Goal: Task Accomplishment & Management: Manage account settings

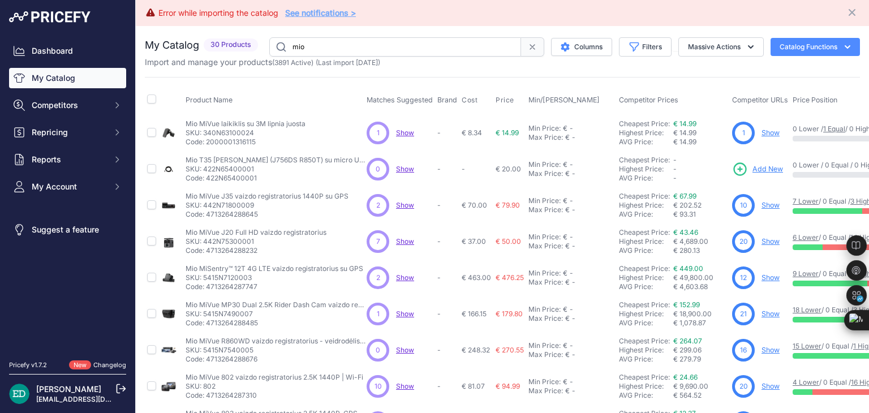
drag, startPoint x: 390, startPoint y: 46, endPoint x: 41, endPoint y: 80, distance: 351.2
click at [48, 83] on div "Dashboard My Catalog Competitors Competitors Monitored URLs MAP infringements R…" at bounding box center [434, 206] width 869 height 413
type input "reolink"
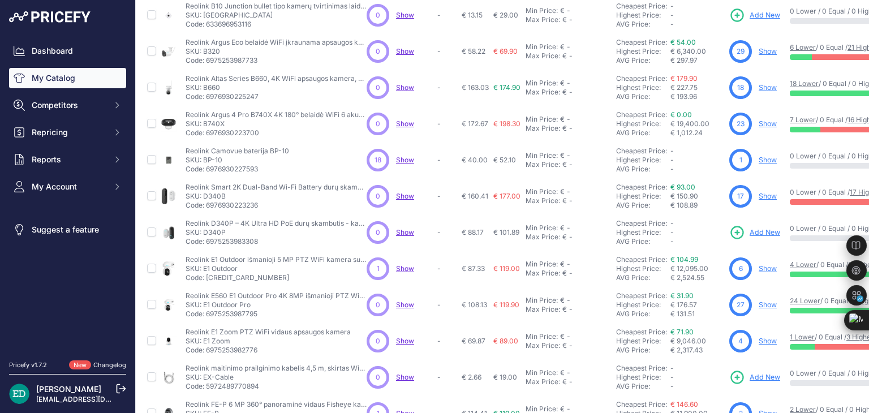
scroll to position [299, 0]
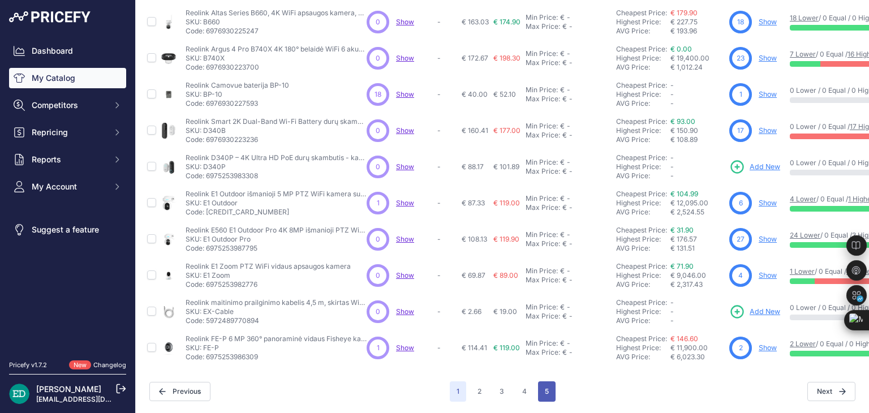
click at [546, 381] on button "5" at bounding box center [547, 391] width 18 height 20
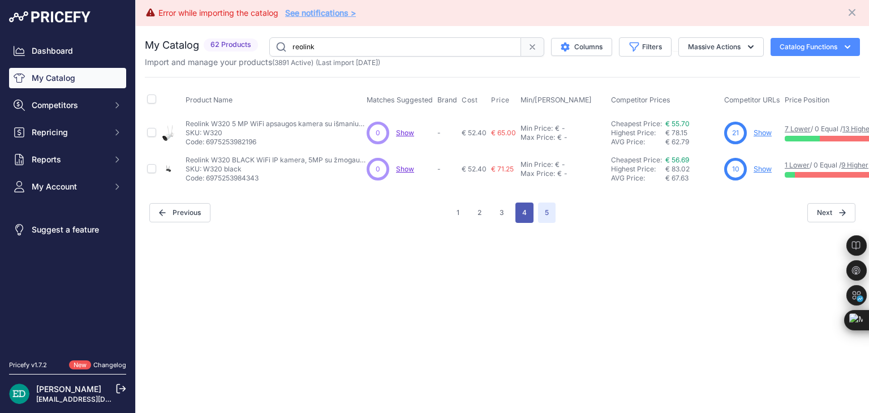
click at [522, 206] on button "4" at bounding box center [524, 213] width 18 height 20
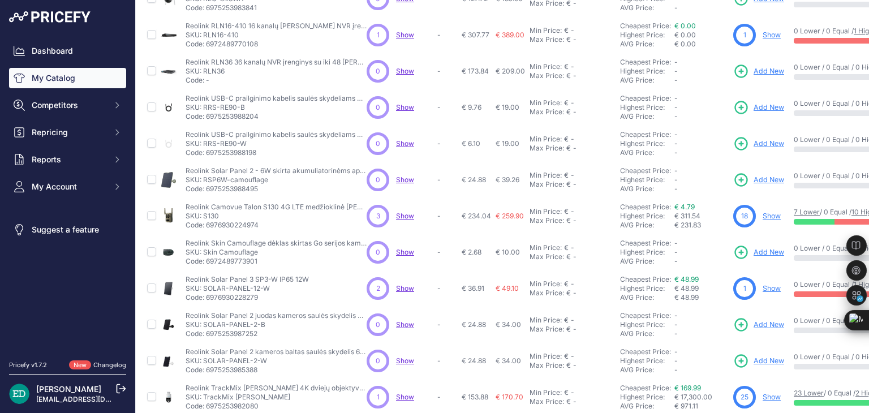
scroll to position [226, 0]
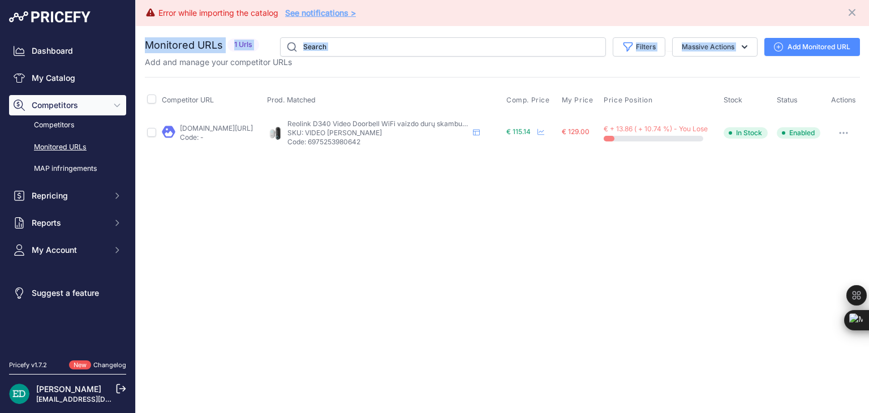
drag, startPoint x: 812, startPoint y: 21, endPoint x: 812, endPoint y: 33, distance: 11.3
click at [812, 33] on div "Error while importing the catalog See notifications > Close You are not connect…" at bounding box center [502, 206] width 733 height 413
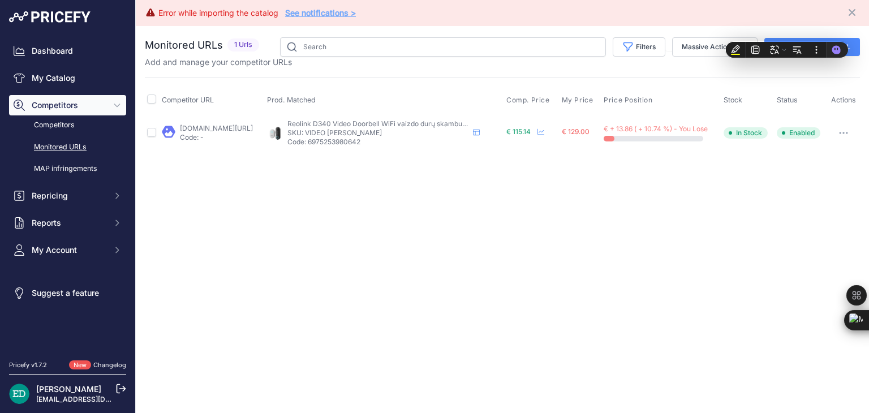
click at [563, 75] on div "Monitored URLs 1 Urls" at bounding box center [502, 94] width 715 height 114
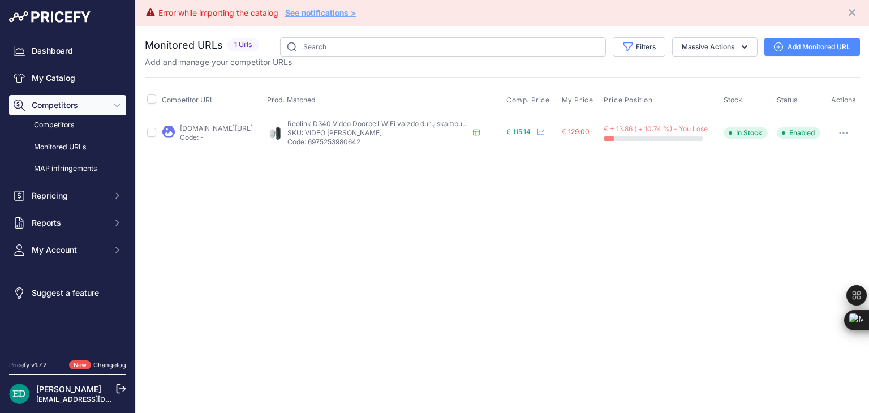
click at [819, 41] on link "Add Monitored URL" at bounding box center [812, 47] width 96 height 18
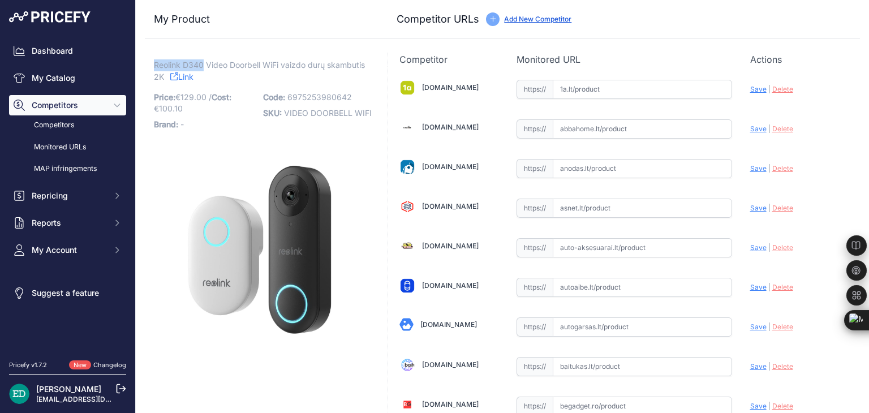
drag, startPoint x: 202, startPoint y: 61, endPoint x: 156, endPoint y: 62, distance: 45.8
click at [156, 62] on span "Reolink D340 Video Doorbell WiFi vaizdo durų skambutis 2K" at bounding box center [259, 71] width 211 height 26
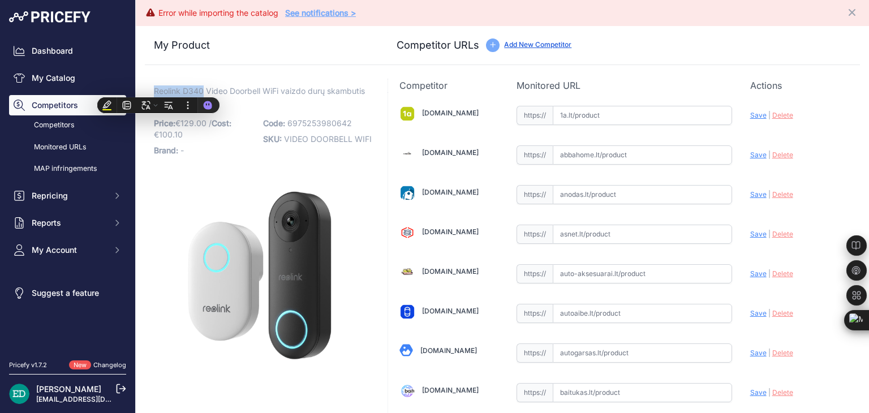
copy span "Reolink D340"
click at [595, 119] on input "text" at bounding box center [642, 115] width 179 height 19
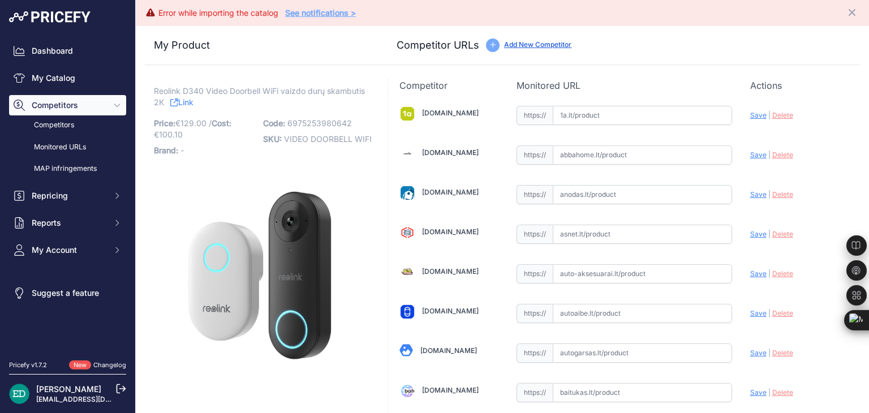
paste input "https://www.1a.lt/p/elektrinis-skambutis-reolink-d340w-belaidis/u3fe?utm_medium…"
click at [753, 113] on span "Save" at bounding box center [758, 115] width 16 height 8
type input "https://www.1a.lt/p/elektrinis-skambutis-reolink-d340w-belaidis/u3fe?prirule_jd…"
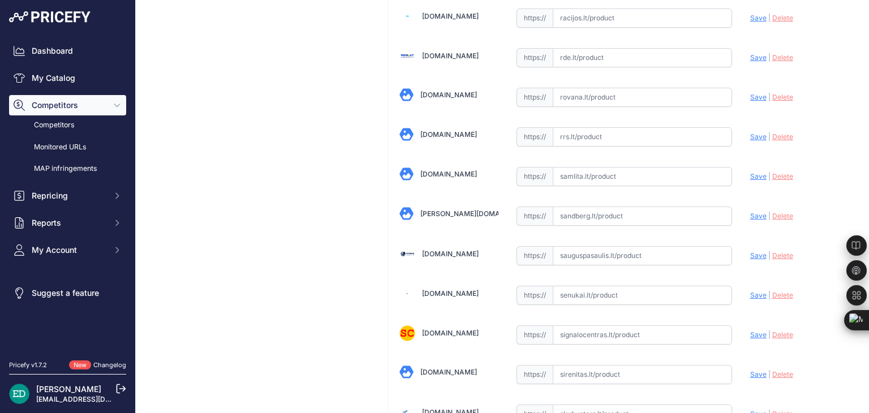
scroll to position [3111, 0]
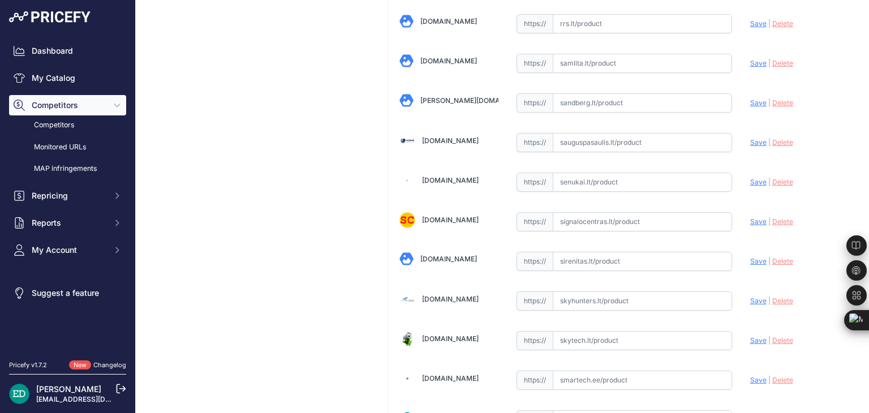
click at [625, 173] on input "text" at bounding box center [642, 182] width 179 height 19
paste input "https://www.senukai.lt/p/elektrinis-skambutis-reolink-d340w-belaidis/zrq9?utm_m…"
click at [750, 178] on span "Save" at bounding box center [758, 182] width 16 height 8
type input "https://www.senukai.lt/p/elektrinis-skambutis-reolink-d340w-belaidis/zrq9?priru…"
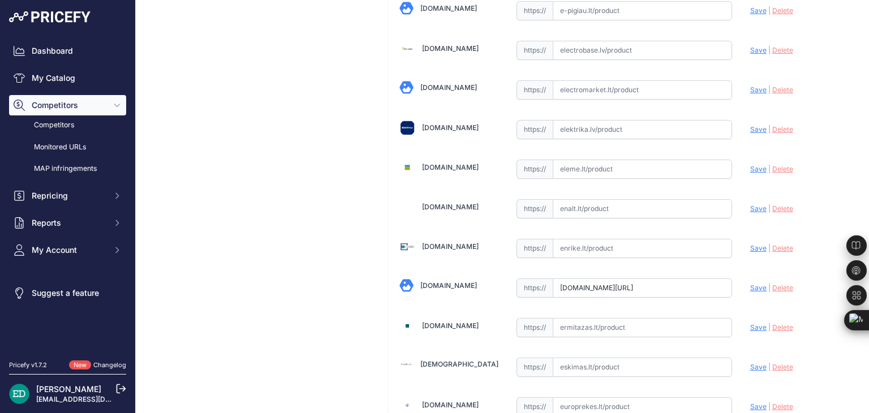
scroll to position [774, 0]
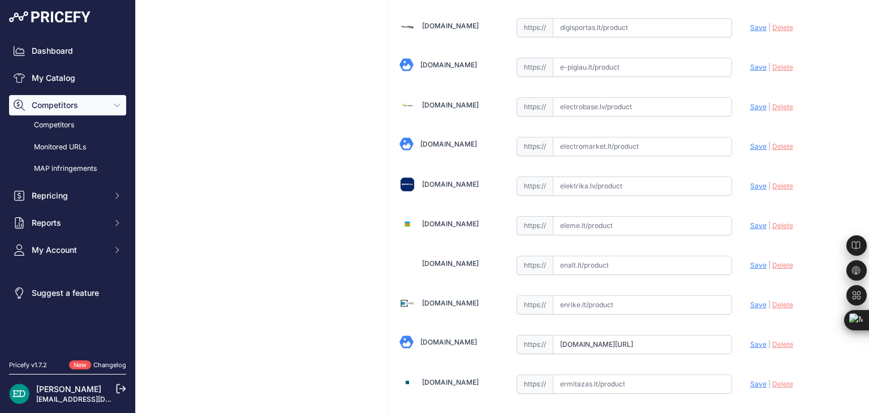
click at [597, 98] on input "text" at bounding box center [642, 106] width 179 height 19
paste input "https://electrobase.lv/lt/katalogas/telefonspynes-video-hd/reolink-d340w-smart-…"
click at [750, 102] on span "Save" at bounding box center [758, 106] width 16 height 8
type input "https://electrobase.lv/lt/katalogas/telefonspynes-video-hd/reolink-d340w-smart-…"
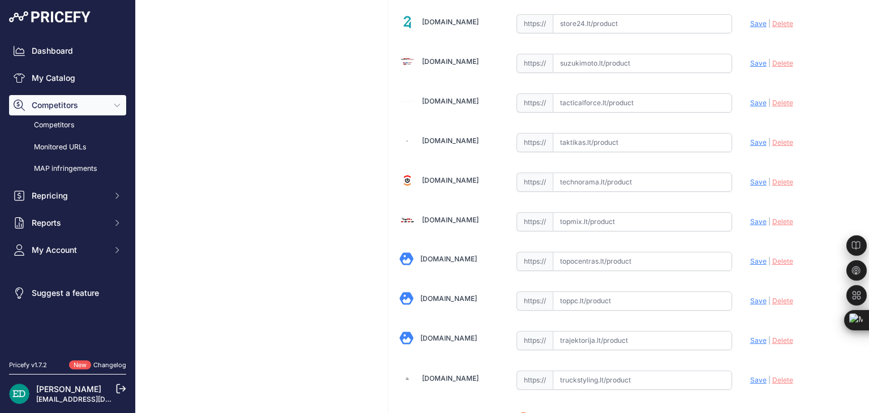
scroll to position [3582, 0]
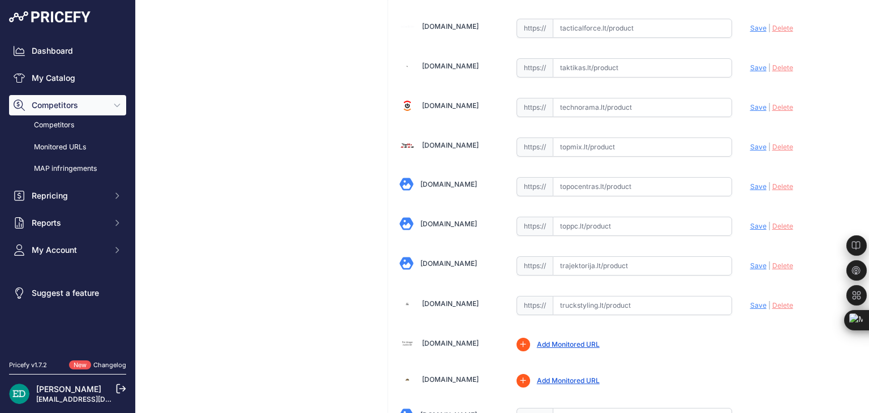
click at [641, 177] on input "text" at bounding box center [642, 186] width 179 height 19
paste input "https://www.topocentras.lt/ismanusis-duru-skambutis-reolink-d340w-smart-2k-wire…"
click at [750, 182] on span "Save" at bounding box center [758, 186] width 16 height 8
type input "https://www.topocentras.lt/ismanusis-duru-skambutis-reolink-d340w-smart-2k-wire…"
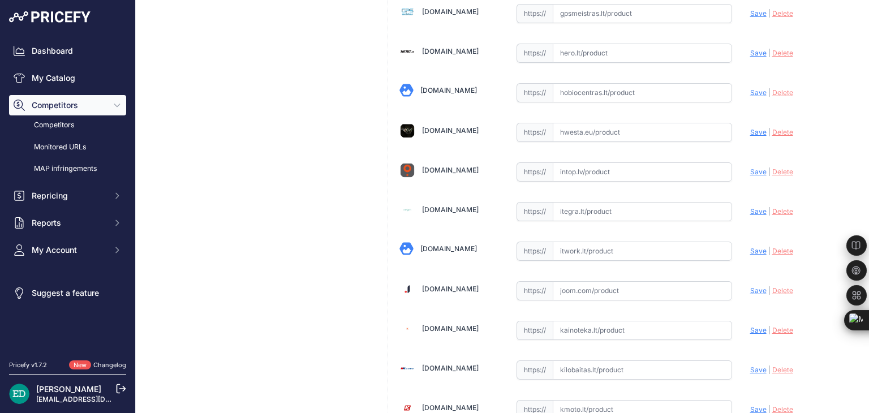
scroll to position [1715, 0]
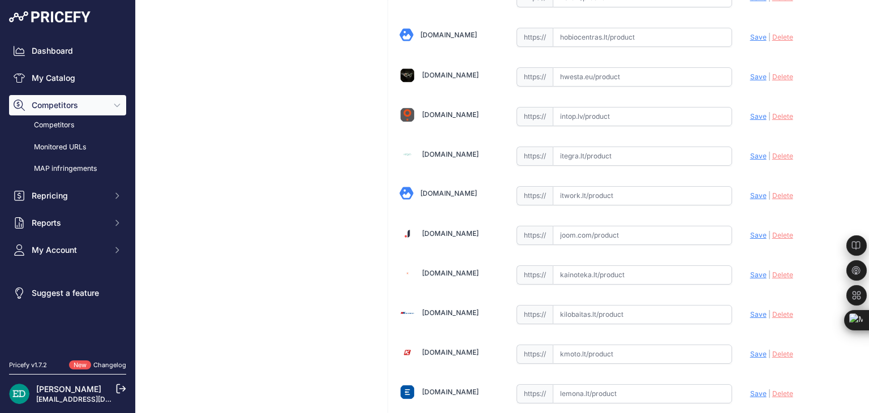
click at [581, 186] on input "text" at bounding box center [642, 195] width 179 height 19
paste input "https://www.itwork.lt/index.php?route=product/product&product_id=1255223&utm_so…"
click at [750, 191] on span "Save" at bounding box center [758, 195] width 16 height 8
type input "https://www.itwork.lt/index.php?route=product%2Fproduct&product_id=1255223&prir…"
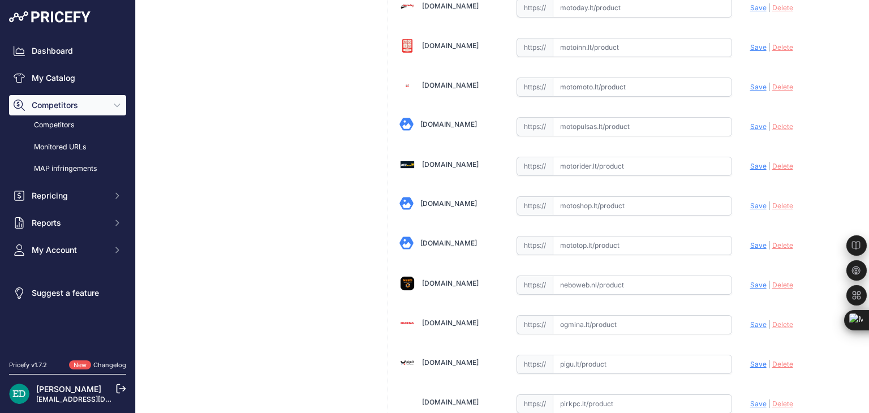
scroll to position [2424, 0]
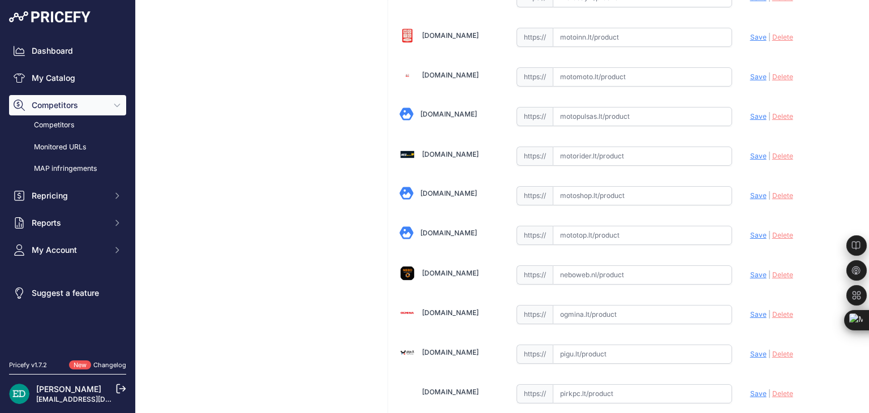
click at [579, 305] on input "text" at bounding box center [642, 314] width 179 height 19
paste input "https://www.ogmina.lt/lt/duru-skambutis-reolink-d340w-smart-2k-wired-wifi-video…"
click at [750, 310] on span "Save" at bounding box center [758, 314] width 16 height 8
type input "https://www.ogmina.lt/lt/duru-skambutis-reolink-d340w-smart-2k-wired-wifi-video…"
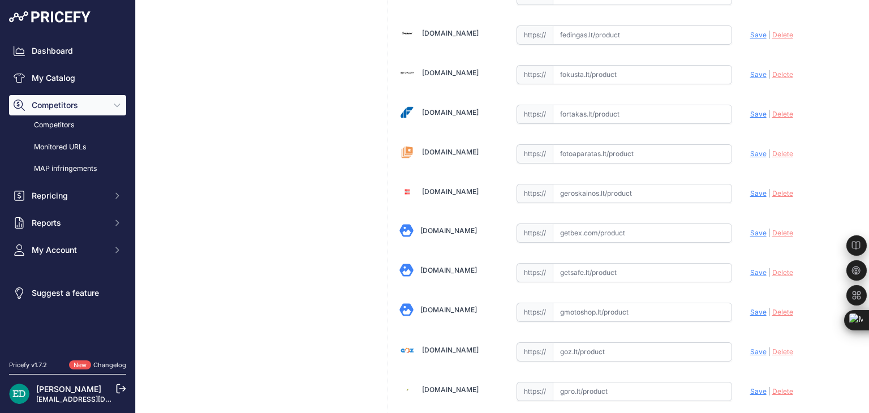
scroll to position [1180, 0]
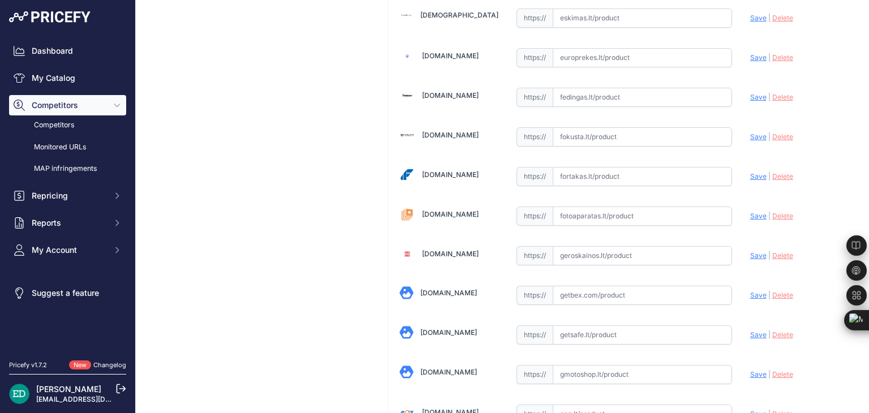
click at [666, 211] on input "text" at bounding box center [642, 215] width 179 height 19
paste input "https://www.fotoaparatas.lt/items/Kompiuteriu-priedai/Priedai/864028e.2-Reolink…"
click at [750, 212] on span "Save" at bounding box center [758, 216] width 16 height 8
type input "https://www.fotoaparatas.lt/items/Kompiuteriu-priedai/Priedai/864028e.2-Reolink…"
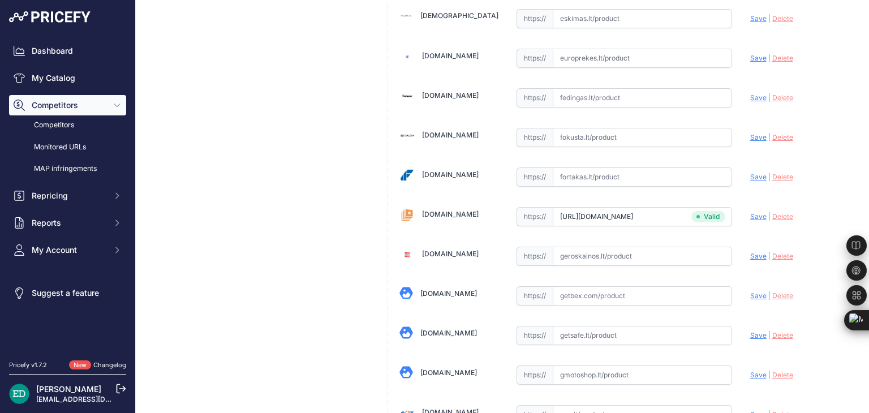
scroll to position [1180, 0]
click at [657, 165] on div "https:// Valid" at bounding box center [624, 175] width 216 height 21
click at [654, 167] on input "text" at bounding box center [642, 176] width 179 height 19
paste input "https://fortakas.lt/preke/960070-reolink-d340w-smart-2k-wired-wifi-video-doorbe…"
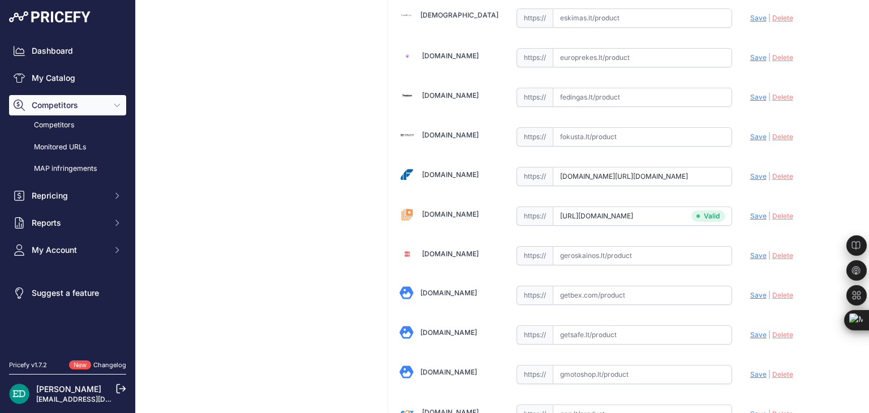
click at [750, 172] on span "Save" at bounding box center [758, 176] width 16 height 8
type input "https://fortakas.lt/preke/960070-reolink-d340w-smart-2k-wired-wifi-video-doorbe…"
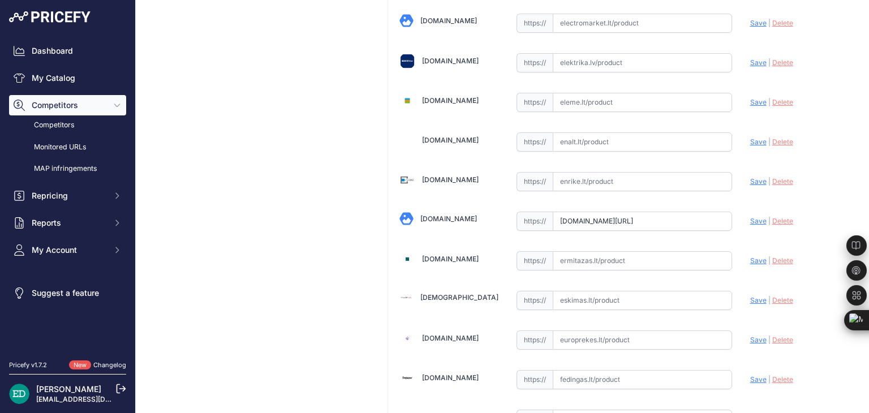
scroll to position [897, 0]
click at [613, 57] on input "text" at bounding box center [642, 63] width 179 height 19
paste input "https://www.elektrika.lv/lt/item/9660012?utm_source=kaina24.lt&utm_medium=refer…"
click at [750, 59] on span "Save" at bounding box center [758, 63] width 16 height 8
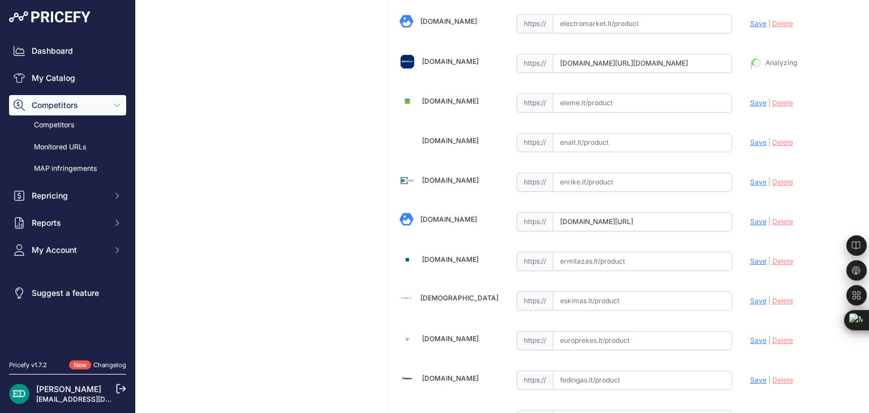
type input "https://www.elektrika.lv/lt/item/9660012?prirule_jdsnikfkfjsd=8834"
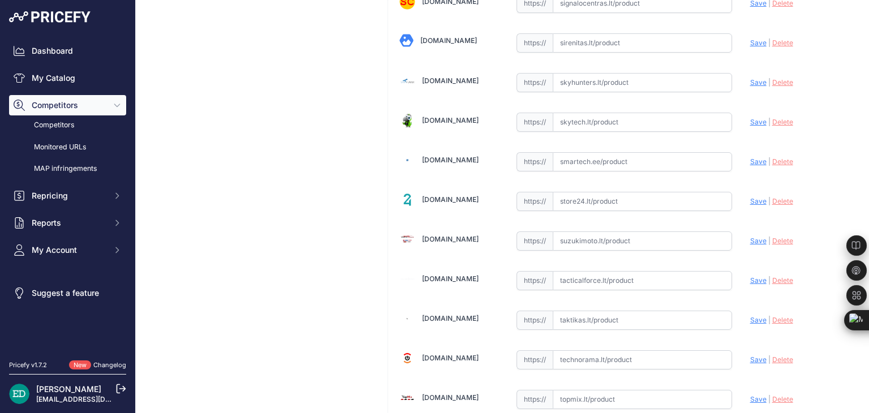
scroll to position [3499, 0]
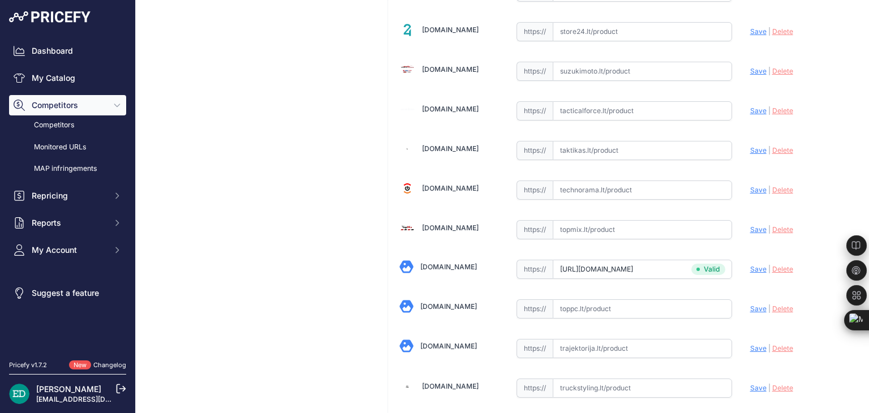
click at [619, 339] on input "text" at bounding box center [642, 348] width 179 height 19
paste input "https://www.trajektorija.lt/ismanus-duru-skambuciai/291222-reolink-d340w-smart-…"
click at [756, 344] on span "Save" at bounding box center [758, 348] width 16 height 8
type input "https://www.trajektorija.lt/ismanus-duru-skambuciai/291222-reolink-d340w-smart-…"
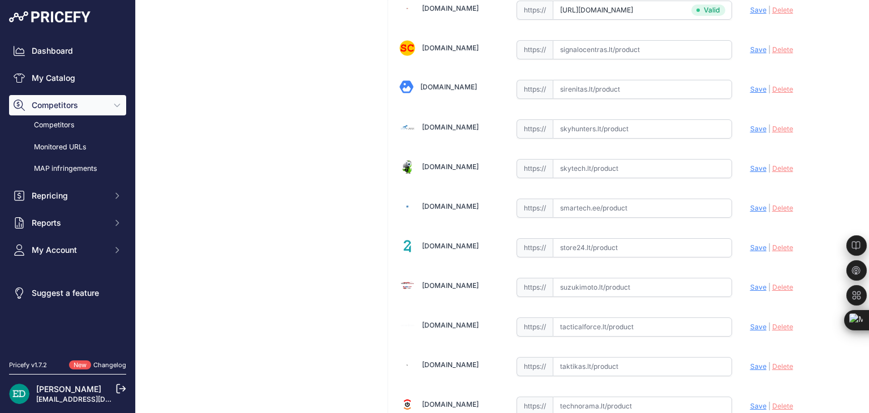
scroll to position [3273, 0]
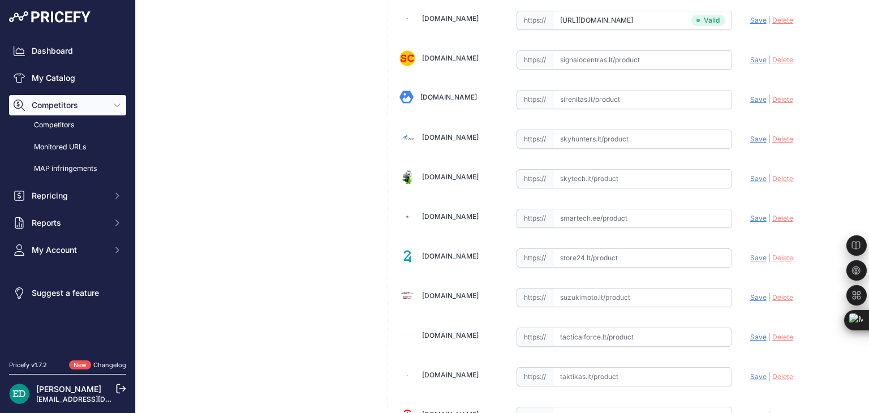
click at [590, 209] on input "text" at bounding box center [642, 218] width 179 height 19
paste input "https://www.smartech.ee/lt/products/household-appliances-and-dishes/small-home-…"
click at [750, 214] on span "Save" at bounding box center [758, 218] width 16 height 8
type input "https://www.smartech.ee/lt/products/household-appliances-and-dishes/small-home-…"
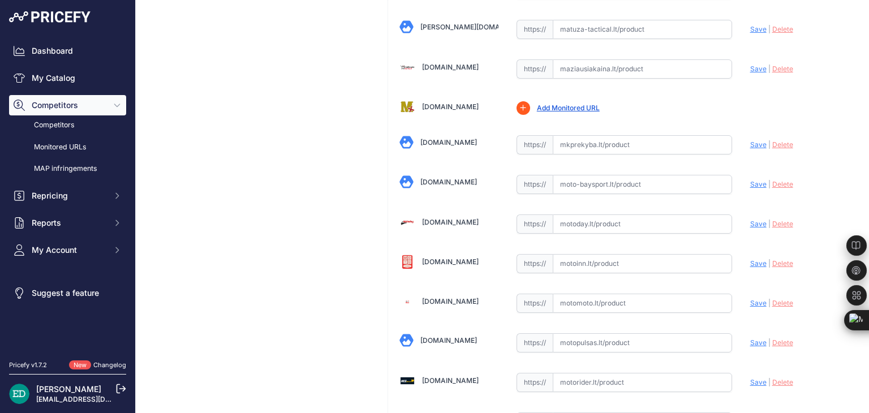
scroll to position [2142, 0]
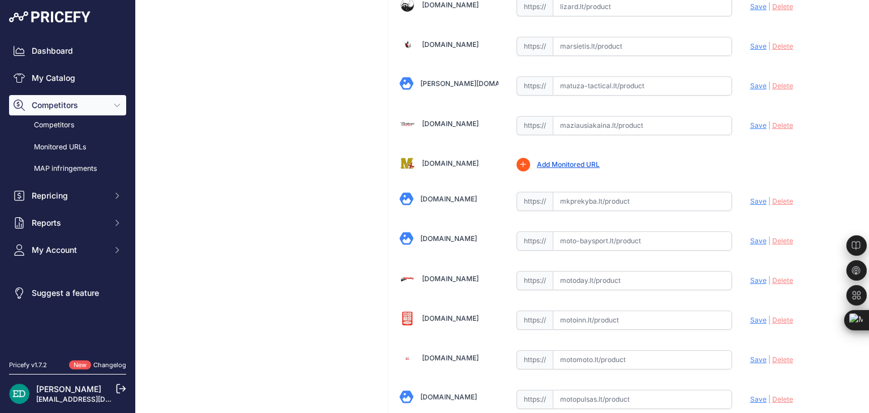
click at [593, 116] on input "text" at bounding box center [642, 125] width 179 height 19
paste input "https://maziausiakaina.lt/duru-skambuciai/30759-reolink-d340w-smart-2k-wired-wi…"
click at [750, 121] on span "Save" at bounding box center [758, 125] width 16 height 8
type input "https://maziausiakaina.lt/duru-skambuciai/30759-reolink-d340w-smart-2k-wired-wi…"
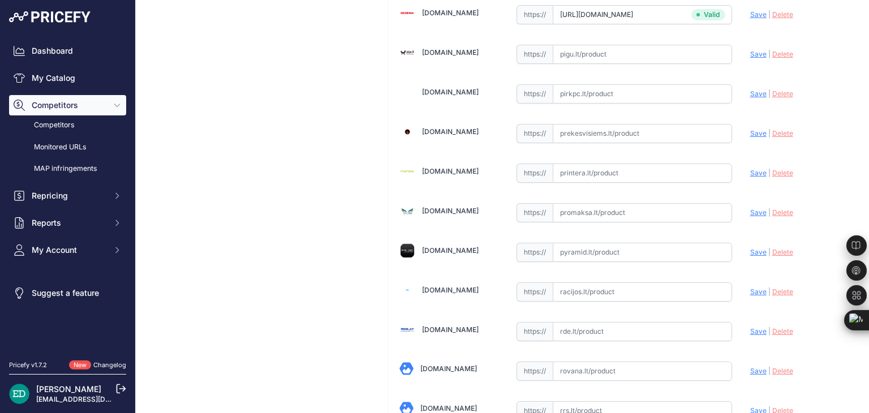
scroll to position [2707, 0]
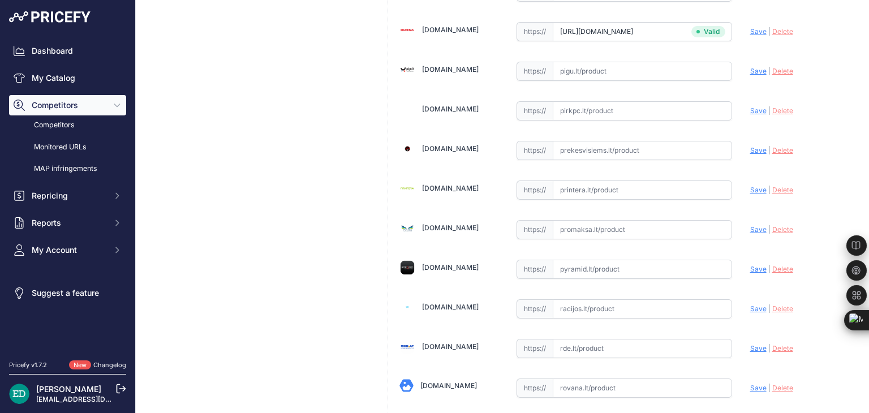
click at [604, 101] on input "text" at bounding box center [642, 110] width 179 height 19
paste input "https://www.pirkpc.lt/duru-skambuciai/72548-423480-reolink-d340w-smart-2k-wired…"
click at [754, 106] on span "Save" at bounding box center [758, 110] width 16 height 8
type input "https://www.pirkpc.lt/duru-skambuciai/72548-423480-reolink-d340w-smart-2k-wired…"
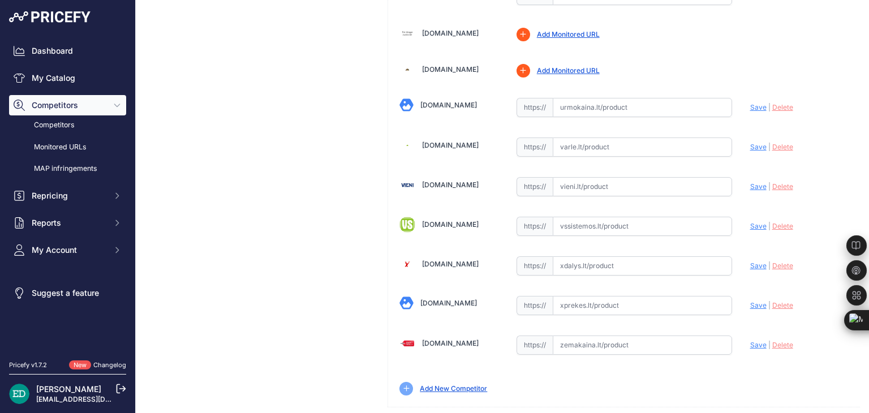
scroll to position [3895, 0]
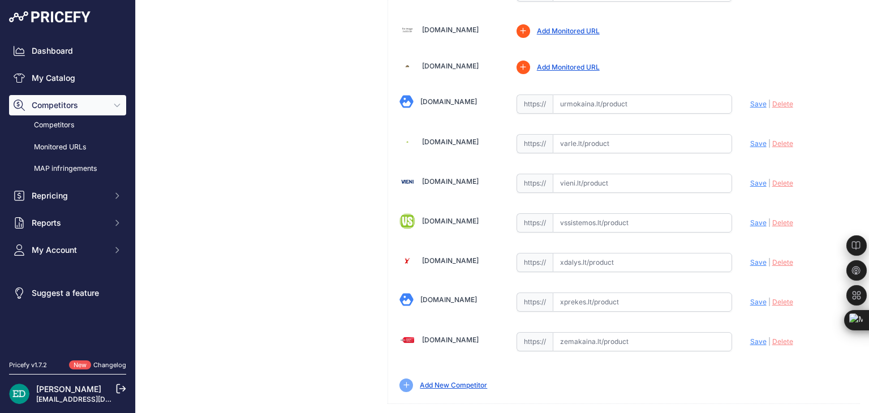
click at [592, 134] on input "text" at bounding box center [642, 143] width 179 height 19
paste input "https://www.varle.lt/duru-skambuciai-domofonai/ismanusis-duru-skambutis-reolink…"
click at [750, 139] on span "Save" at bounding box center [758, 143] width 16 height 8
type input "https://www.varle.lt/duru-skambuciai-domofonai/ismanusis-duru-skambutis-reolink…"
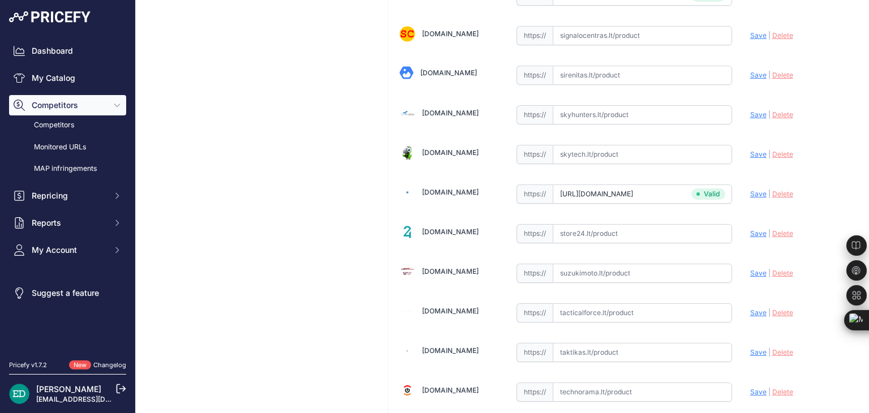
scroll to position [3273, 0]
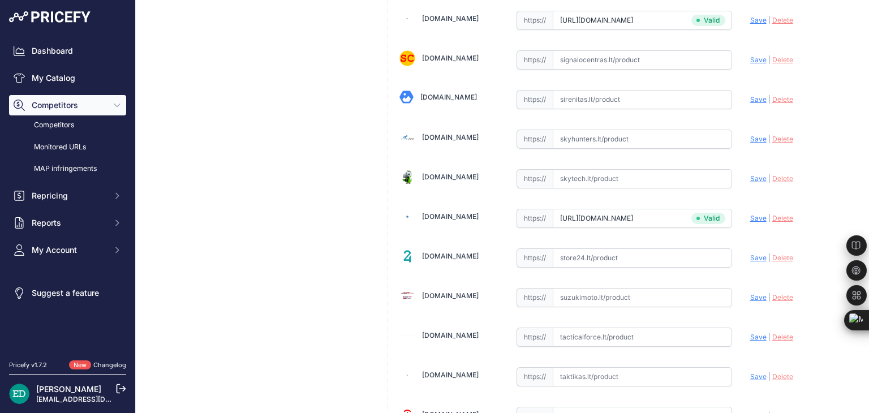
click at [620, 169] on input "text" at bounding box center [642, 178] width 179 height 19
paste input "https://www.skytech.lt/vdb2k02w-reolink-d340w-smart-wired-wifi-video-doorbell-w…"
click at [750, 174] on span "Save" at bounding box center [758, 178] width 16 height 8
type input "https://www.skytech.lt/vdb2k02w-reolink-d340w-smart-wired-wifi-video-doorbell-w…"
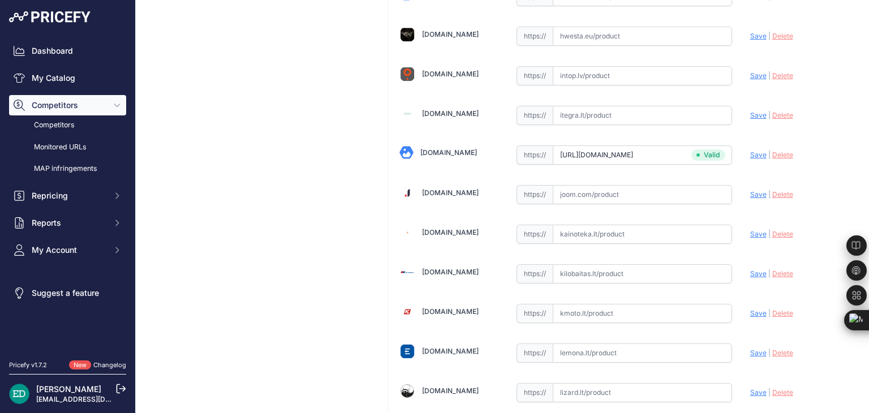
scroll to position [1746, 0]
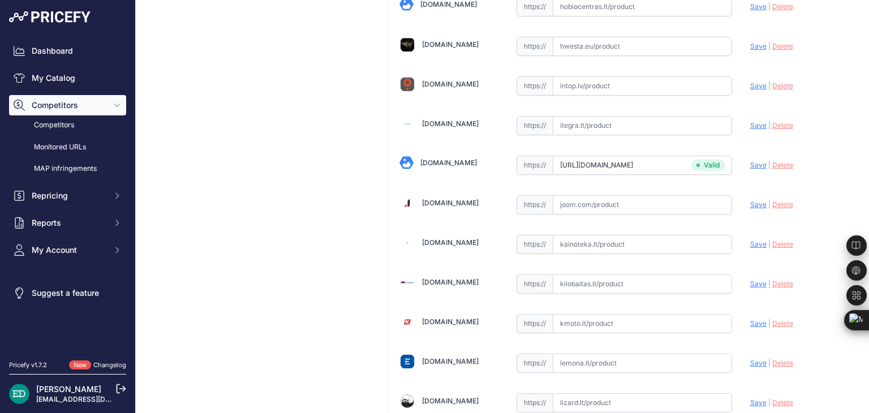
click at [586, 274] on input "text" at bounding box center [642, 283] width 179 height 19
paste input "https://www.kilobaitas.lt/vaizdo_garso_ir_foto_technika/protingas_namas/reolink…"
click at [755, 279] on span "Save" at bounding box center [758, 283] width 16 height 8
type input "https://www.kilobaitas.lt/vaizdo_garso_ir_foto_technika/protingas_namas/reolink…"
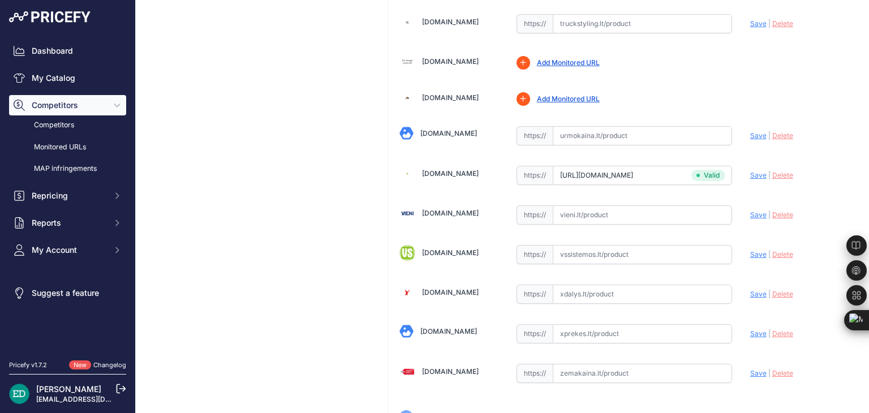
scroll to position [3895, 0]
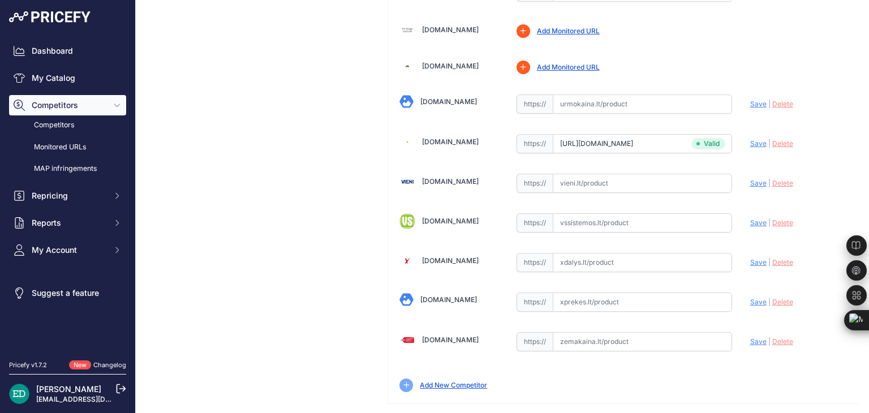
click at [577, 174] on input "text" at bounding box center [642, 183] width 179 height 19
paste input "https://vieni.lt/lt/i%C5%A1manieji-namai/148233-reolink-d340w-smart-2k-wired-wi…"
click at [750, 179] on span "Save" at bounding box center [758, 183] width 16 height 8
type input "https://vieni.lt/lt/i%C5%A1manieji-namai/148233-reolink-d340w-smart-2k-wired-wi…"
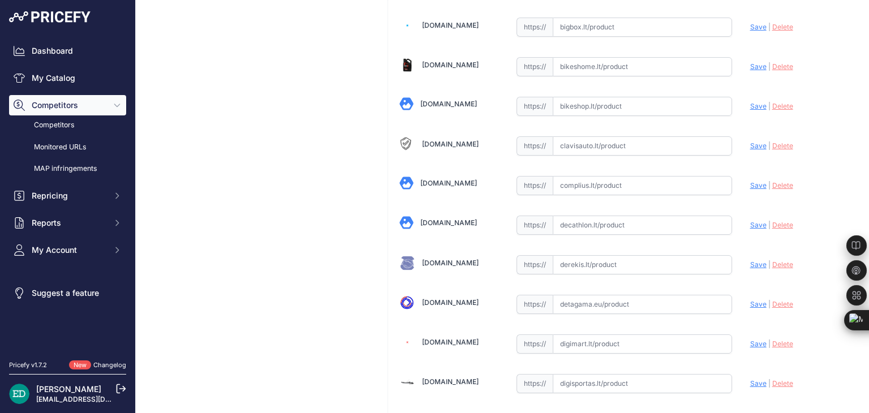
scroll to position [509, 0]
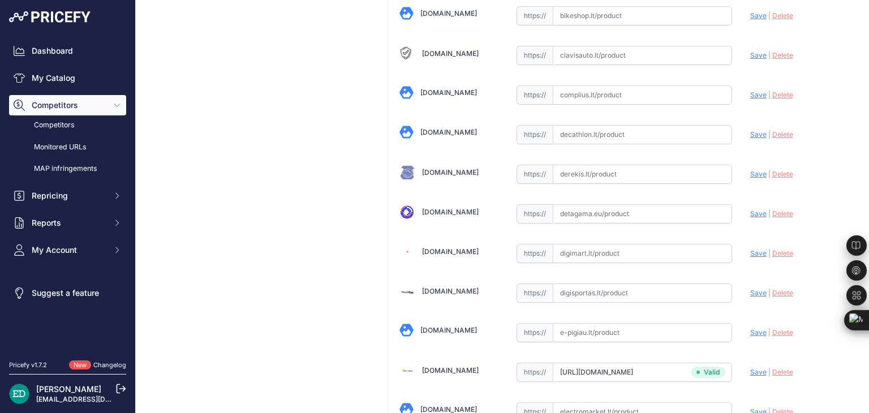
click at [596, 95] on input "text" at bounding box center [642, 94] width 179 height 19
paste input "https://complius.lt/vdb2k02w-reolink-d340w-smart-2k-wired-wifi-video-doorbell-w…"
click at [750, 91] on span "Save" at bounding box center [758, 95] width 16 height 8
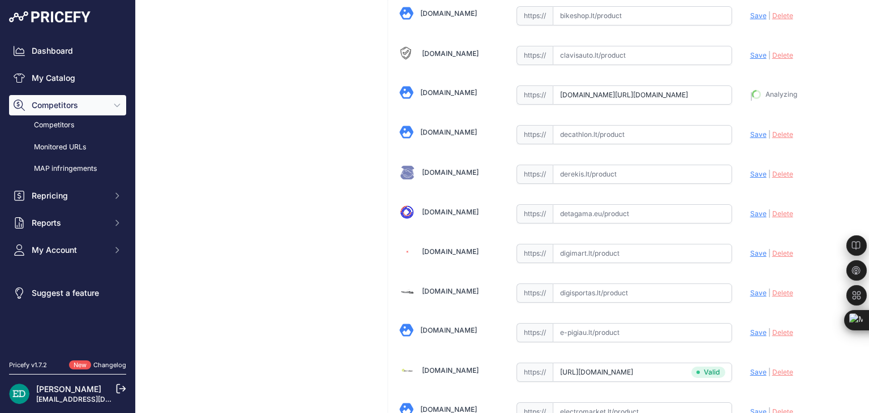
type input "https://complius.lt/vdb2k02w-reolink-d340w-smart-2k-wired-wifi-video-doorbell-w…"
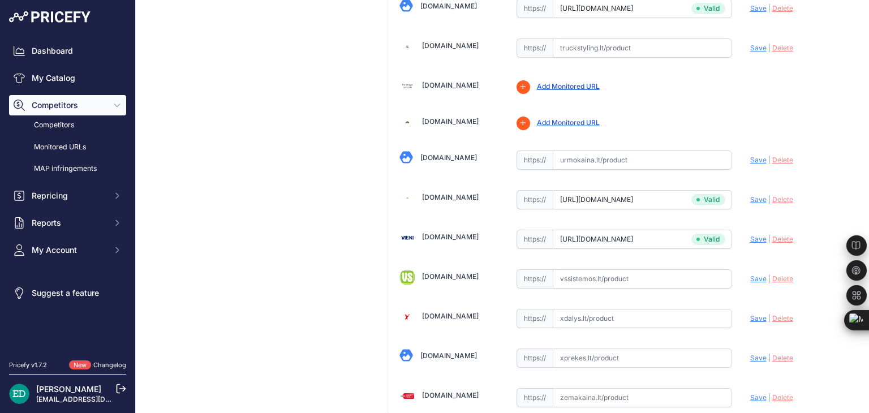
scroll to position [3921, 0]
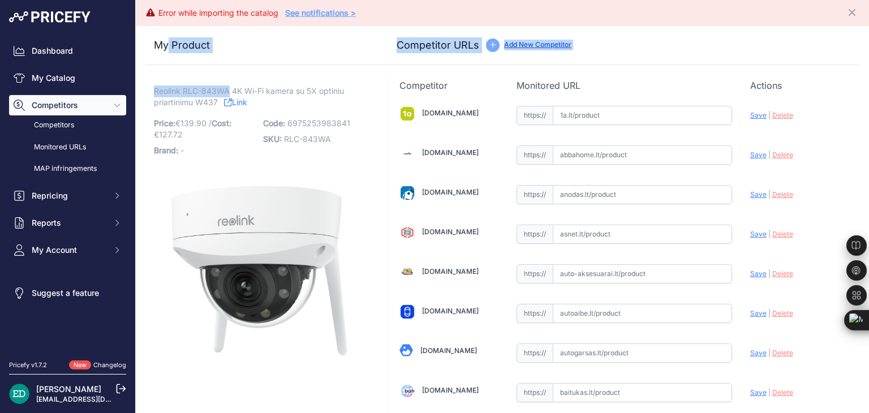
drag, startPoint x: 229, startPoint y: 64, endPoint x: 170, endPoint y: 68, distance: 59.0
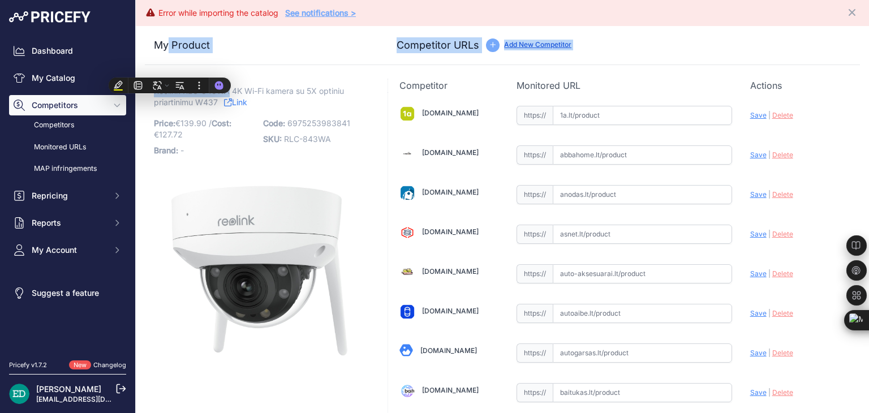
click at [266, 58] on div "My Product Competitor URLs" at bounding box center [502, 45] width 715 height 39
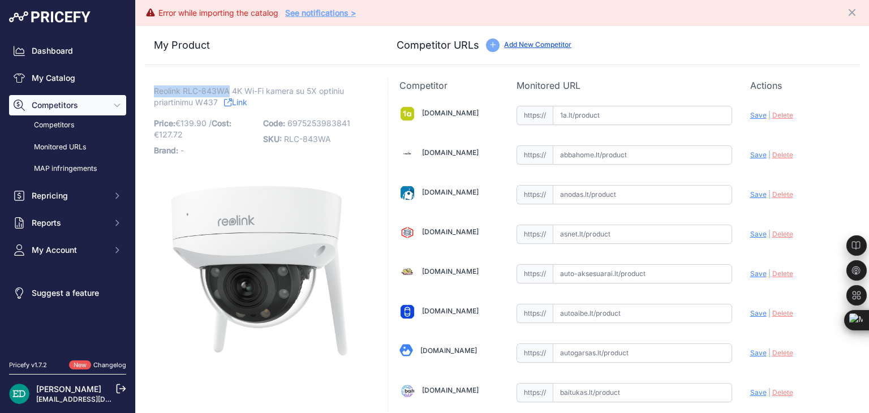
drag, startPoint x: 227, startPoint y: 88, endPoint x: 154, endPoint y: 91, distance: 73.0
click at [154, 91] on span "Reolink RLC-843WA 4K Wi-Fi kamera su 5X optiniu priartinimu W437" at bounding box center [249, 97] width 190 height 26
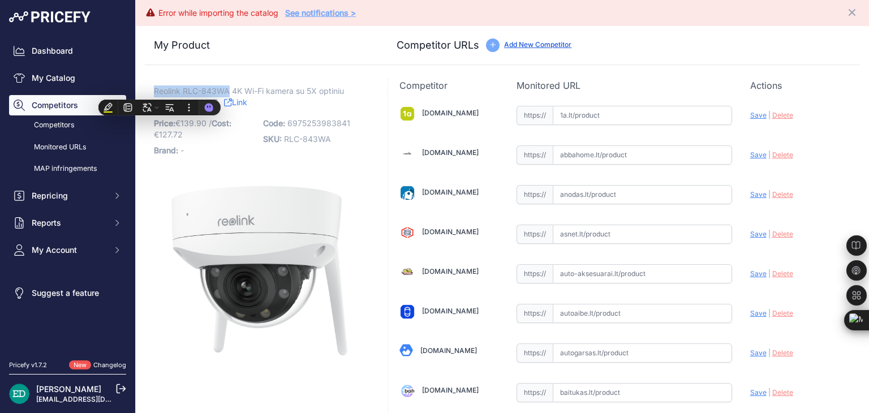
copy span "Reolink RLC-843WA"
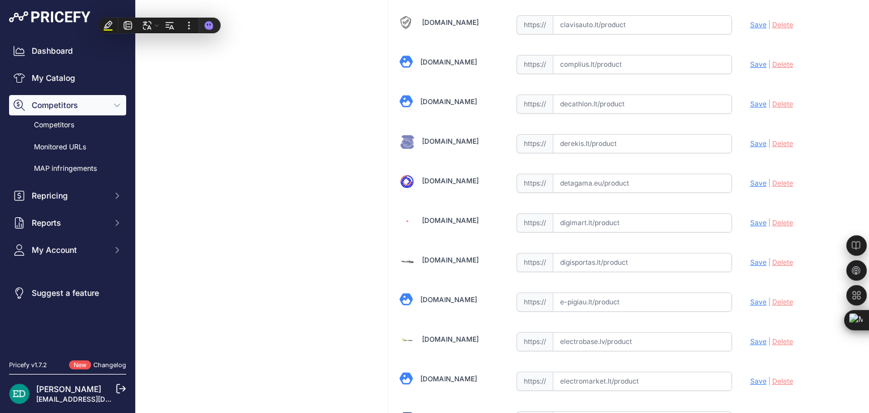
scroll to position [735, 0]
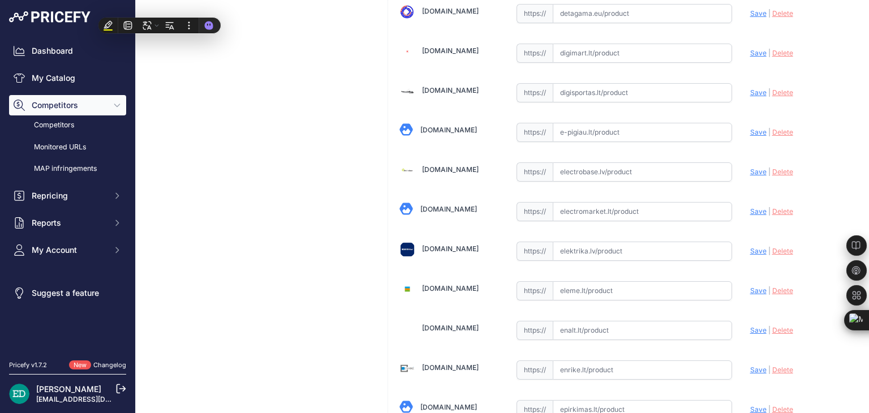
click at [571, 170] on input "text" at bounding box center [642, 171] width 179 height 19
paste input "https://electrobase.lv/lt/katalogas/ip-tinklas-vaizdo-stebejimo-kameros-electro…"
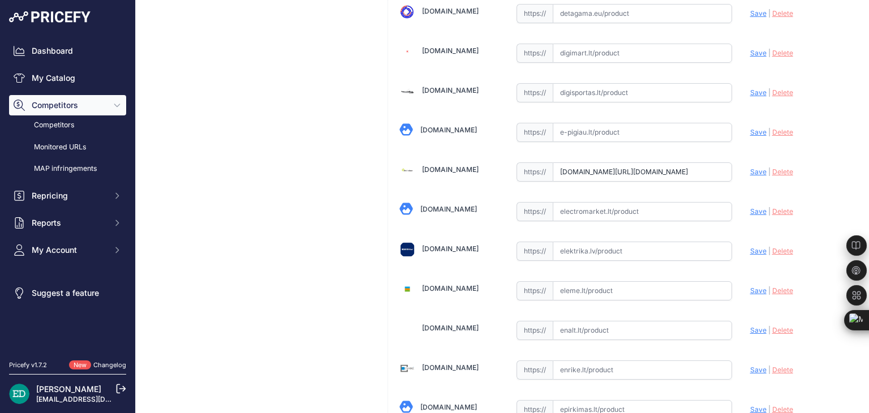
scroll to position [0, 0]
click at [750, 167] on span "Save" at bounding box center [758, 171] width 16 height 8
type input "https://electrobase.lv/lt/katalogas/ip-tinklas-vaizdo-stebejimo-kameros-electro…"
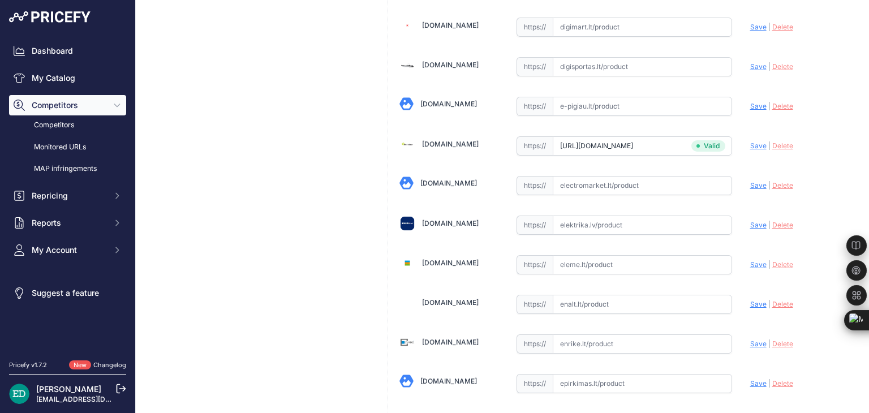
scroll to position [710, 0]
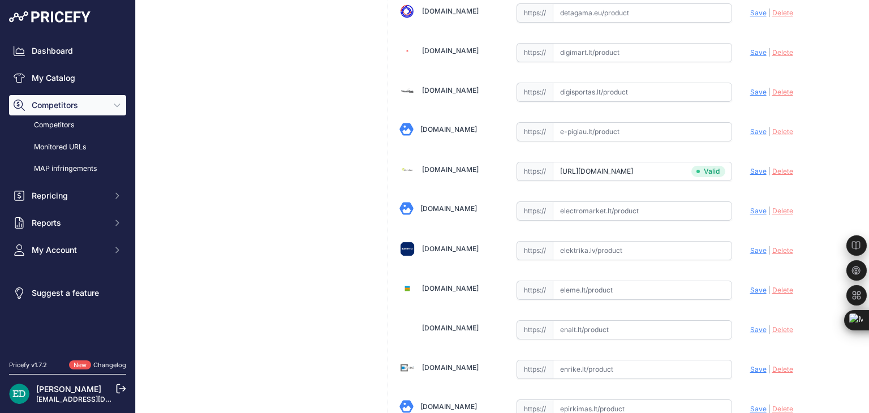
click at [587, 249] on input "text" at bounding box center [642, 250] width 179 height 19
paste input "https://www.elektrika.lv/lt/item/96018073?utm_source=kaina24.lt&utm_medium=refe…"
click at [750, 247] on span "Save" at bounding box center [758, 250] width 16 height 8
type input "https://www.elektrika.lv/lt/item/96018073?prirule_jdsnikfkfjsd=8834"
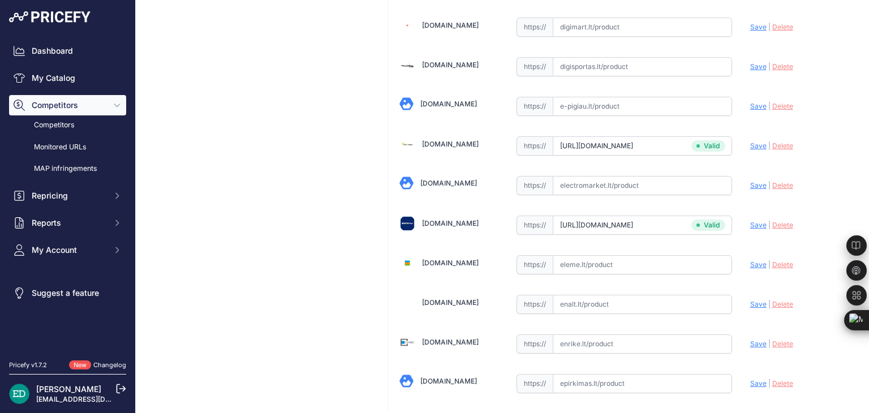
scroll to position [710, 0]
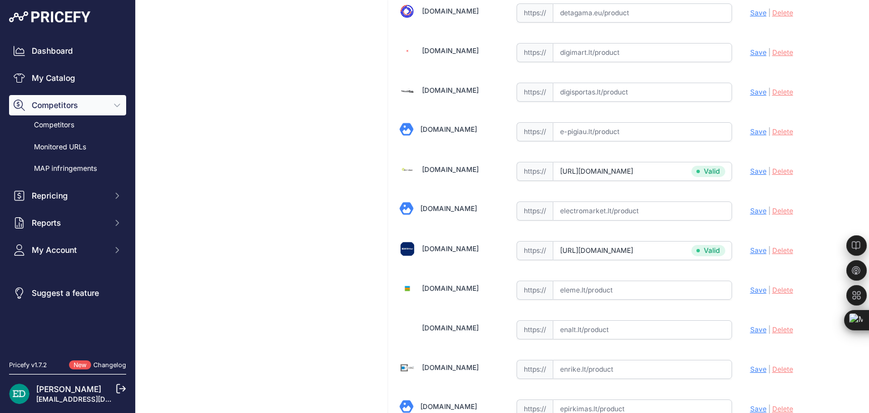
click at [582, 364] on input "text" at bounding box center [642, 369] width 179 height 19
paste input "https://enrike.lt/lt/27412-reolink-4k-ultra-hd-ik10-vandal-proof-camera-w437-do…"
click at [755, 365] on span "Save" at bounding box center [758, 369] width 16 height 8
type input "https://enrike.lt/lt/27412-reolink-4k-ultra-hd-ik10-vandal-proof-camera-w437-do…"
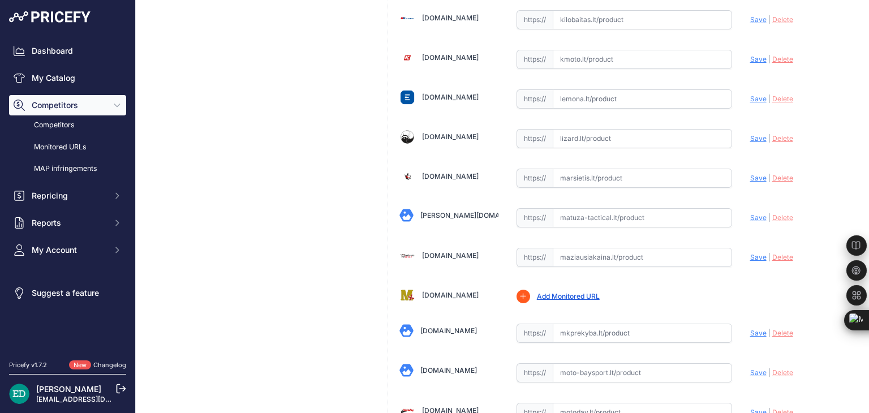
scroll to position [2011, 0]
click at [604, 169] on input "text" at bounding box center [642, 176] width 179 height 19
paste input "https://marsietis.lt/reolink-w437-4k-wi-fi-6-apsaugos-kamera-ik10-apsauga-nuo-v…"
click at [750, 173] on span "Save" at bounding box center [758, 177] width 16 height 8
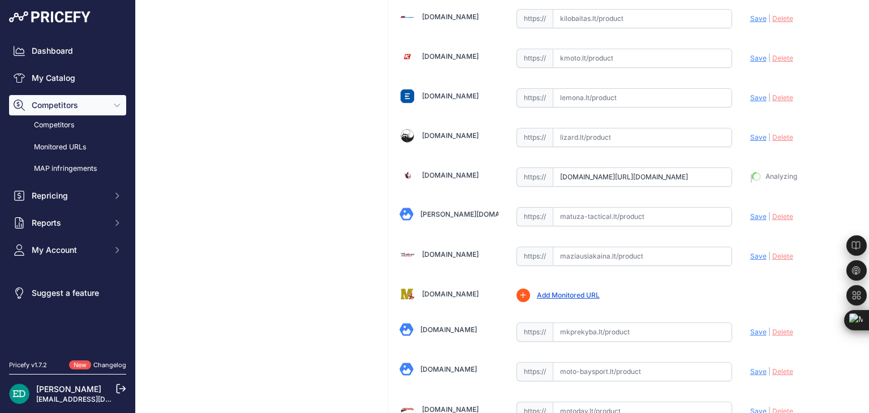
type input "https://marsietis.lt/reolink-w437-4k-wi-fi-6-apsaugos-kamera-ik10-apsauga-nuo-v…"
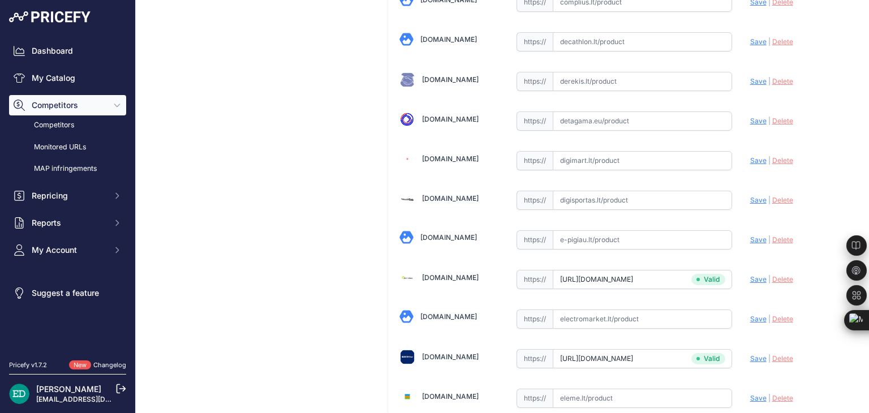
scroll to position [597, 0]
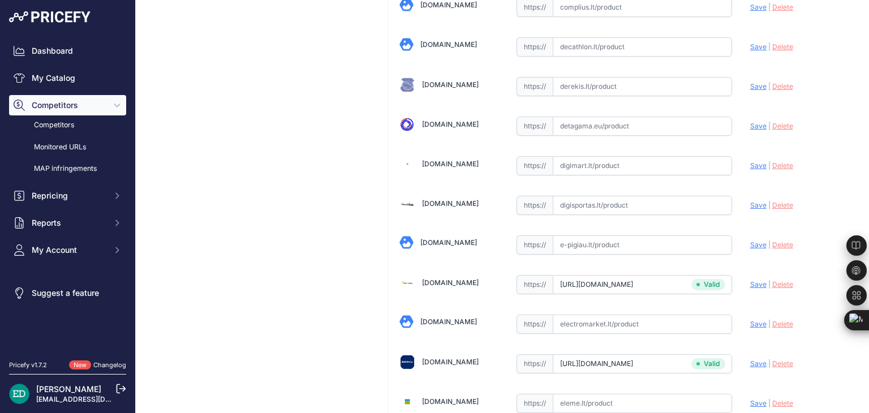
click at [628, 161] on input "text" at bounding box center [642, 165] width 179 height 19
paste input "https://digimart.lt/ismanieji-namai/namu-automatizavimas/w437-reolink-reolink-w…"
click at [750, 165] on span "Save" at bounding box center [758, 165] width 16 height 8
type input "https://digimart.lt/ismanieji-namai/namu-automatizavimas/w437-reolink-reolink-w…"
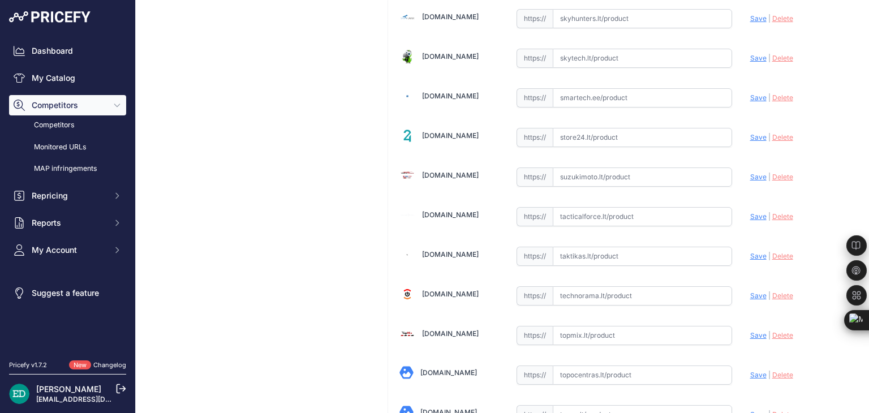
scroll to position [3450, 0]
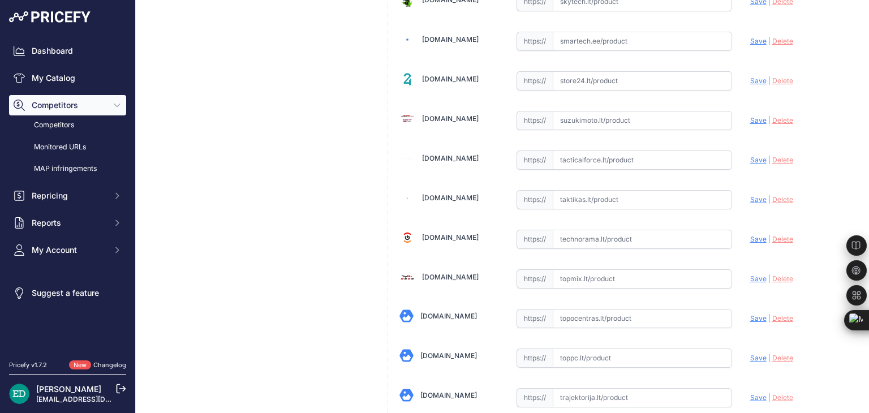
click at [571, 309] on input "text" at bounding box center [642, 318] width 179 height 19
paste input "https://www.topocentras.lt/reolink-w437-skliautas-ip-apsaugos-kamera-vidaus-ir-…"
click at [750, 314] on span "Save" at bounding box center [758, 318] width 16 height 8
type input "https://www.topocentras.lt/reolink-w437-skliautas-ip-apsaugos-kamera-vidaus-ir-…"
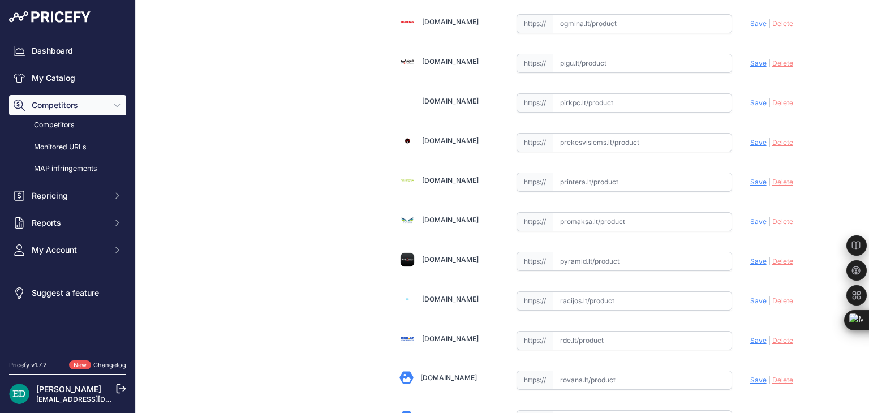
scroll to position [2715, 0]
click at [584, 94] on input "text" at bounding box center [642, 103] width 179 height 19
paste input "https://www.toppc.lt/c/339-vaizdo-stebejimo-kameros/1110826-reolink-w437-2160p-…"
type input "www.toppc.lt/c/339-vaizdo-stebejimo-kameros/1110826-reolink-w437-2160p-4k-8mp-w…"
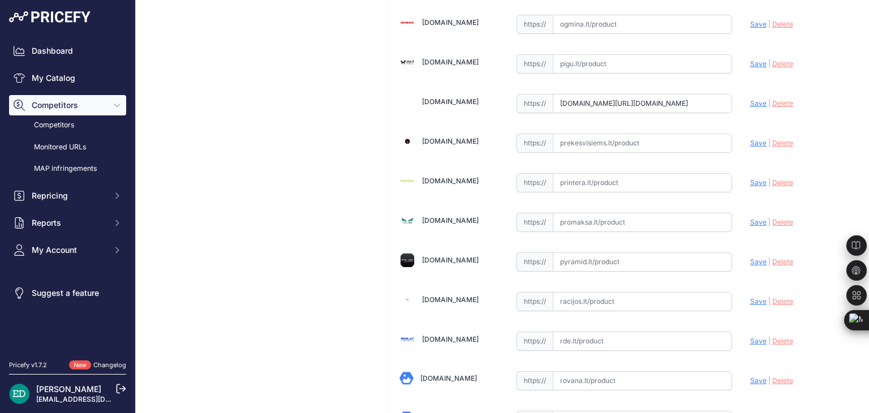
scroll to position [0, 0]
click at [750, 99] on span "Save" at bounding box center [758, 103] width 16 height 8
drag, startPoint x: 624, startPoint y: 87, endPoint x: 450, endPoint y: 92, distance: 174.3
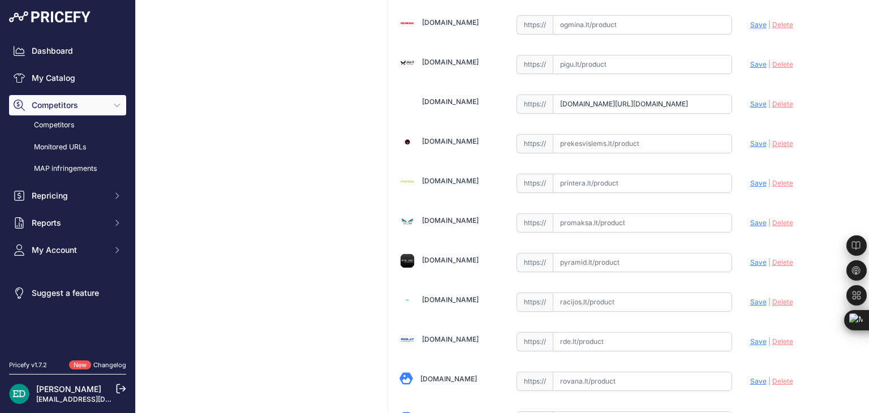
click at [558, 94] on input "www.toppc.lt/c/339-vaizdo-stebejimo-kameros/1110826-reolink-w437-2160p-4k-8mp-w…" at bounding box center [642, 103] width 179 height 19
click at [563, 94] on input "www.toppc.lt/c/339-vaizdo-stebejimo-kameros/1110826-reolink-w437-2160p-4k-8mp-w…" at bounding box center [642, 103] width 179 height 19
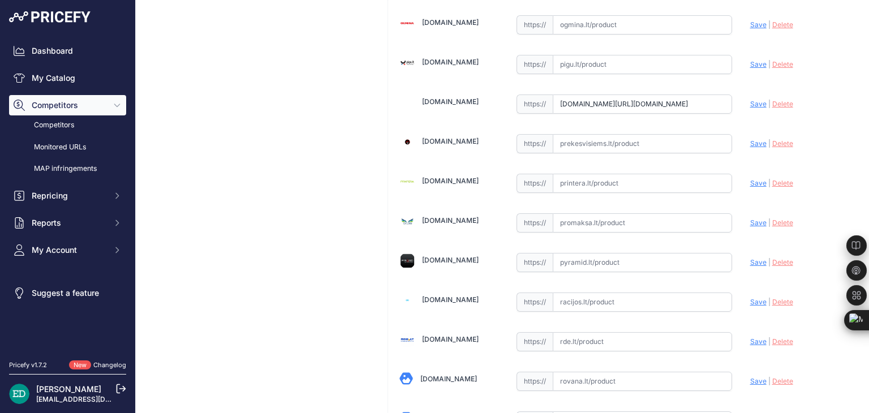
click at [563, 94] on input "www.toppc.lt/c/339-vaizdo-stebejimo-kameros/1110826-reolink-w437-2160p-4k-8mp-w…" at bounding box center [642, 103] width 179 height 19
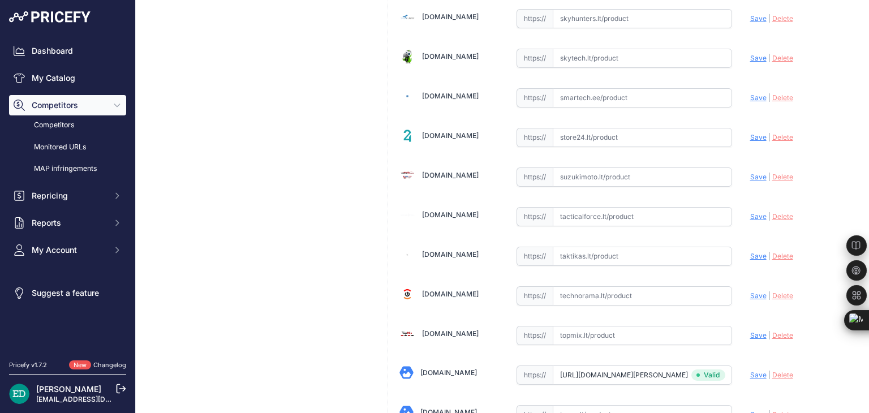
scroll to position [3450, 0]
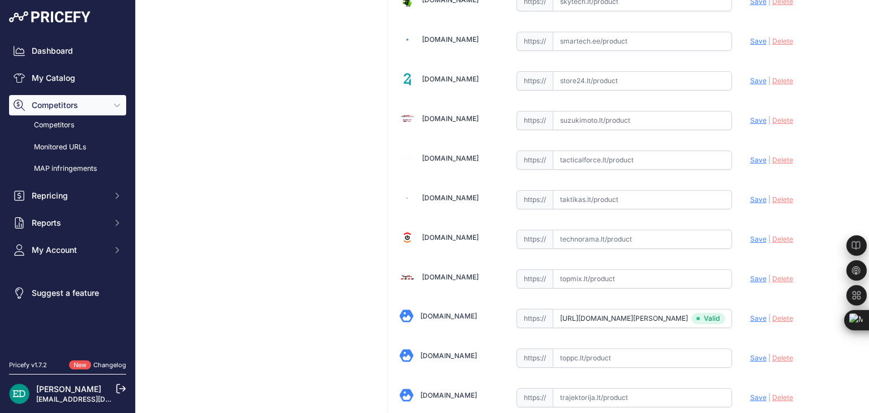
click at [613, 348] on input "text" at bounding box center [642, 357] width 179 height 19
paste input "https://www.toppc.lt/c/339-vaizdo-stebejimo-kameros/1110826-reolink-w437-2160p-…"
click at [750, 354] on span "Save" at bounding box center [758, 358] width 16 height 8
type input "https://www.toppc.lt/c/339-vaizdo-stebejimo-kameros/1110826-reolink-w437-2160p-…"
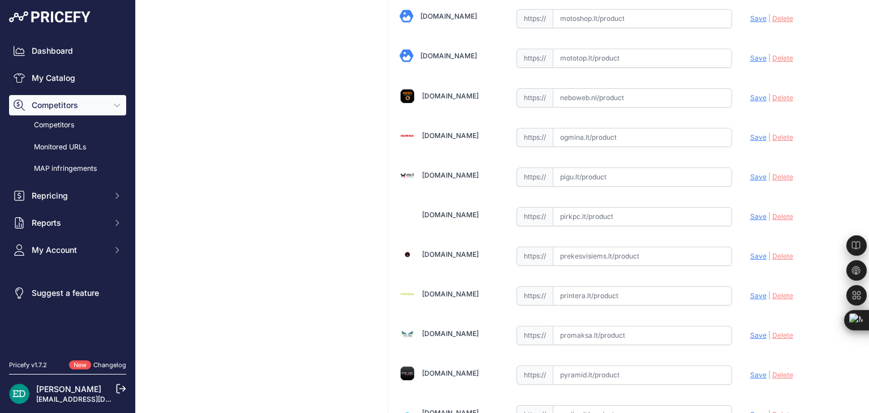
scroll to position [2545, 0]
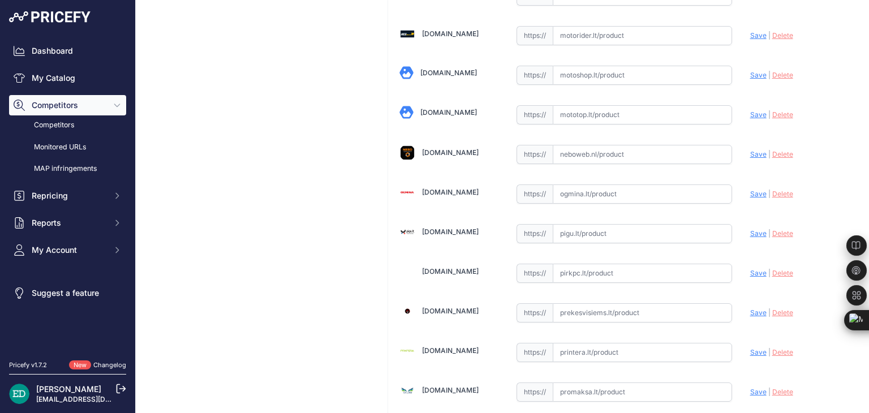
click at [602, 225] on input "text" at bounding box center [642, 233] width 179 height 19
paste input "https://pigu.lt/lt/santechnika-remontas-sildymas/namu-apsauga/stebejimo-kameros…"
click at [752, 229] on span "Save" at bounding box center [758, 233] width 16 height 8
type input "https://pigu.lt/lt/santechnika-remontas-sildymas/namu-apsauga/stebejimo-kameros…"
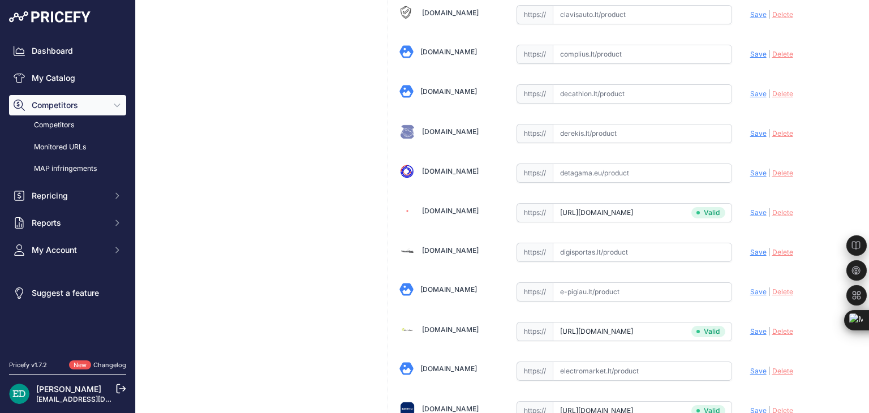
scroll to position [622, 0]
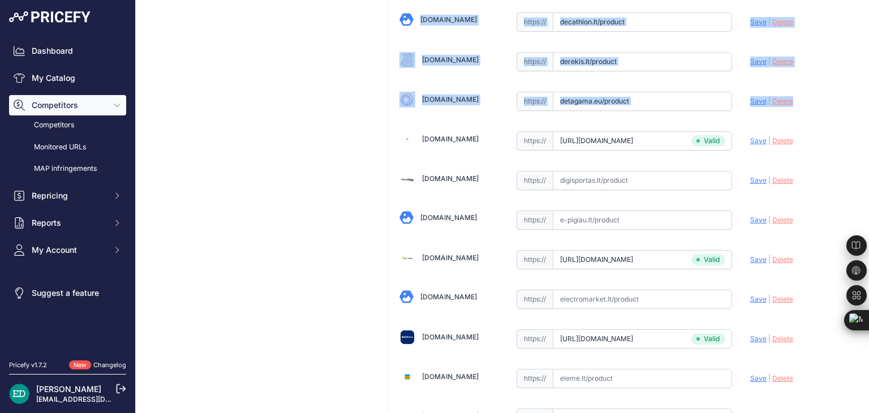
drag, startPoint x: 859, startPoint y: 85, endPoint x: 868, endPoint y: 101, distance: 18.2
click at [868, 101] on main "Competitor URL added. It will be now analyzed and available in the Monitored UR…" at bounding box center [502, 206] width 733 height 413
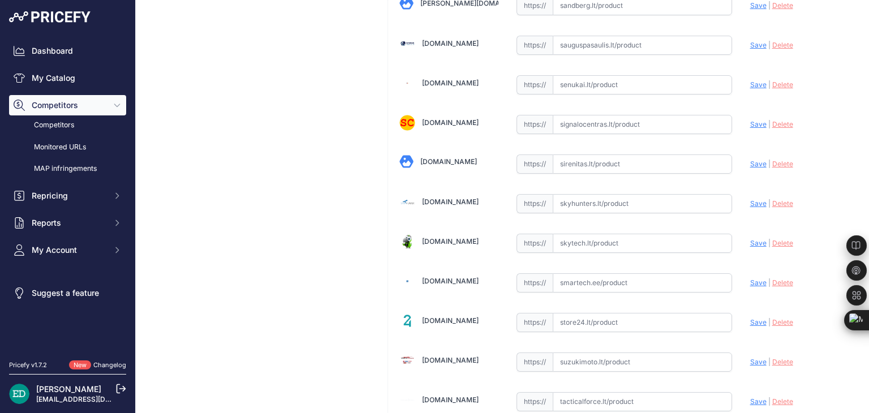
scroll to position [3278, 0]
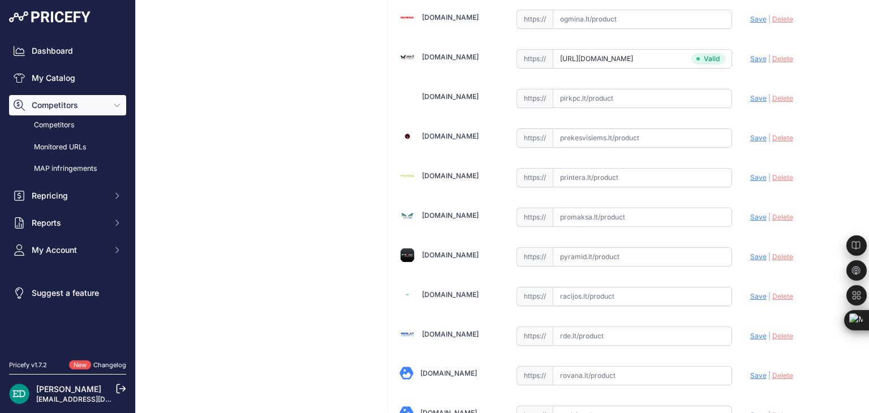
scroll to position [2651, 0]
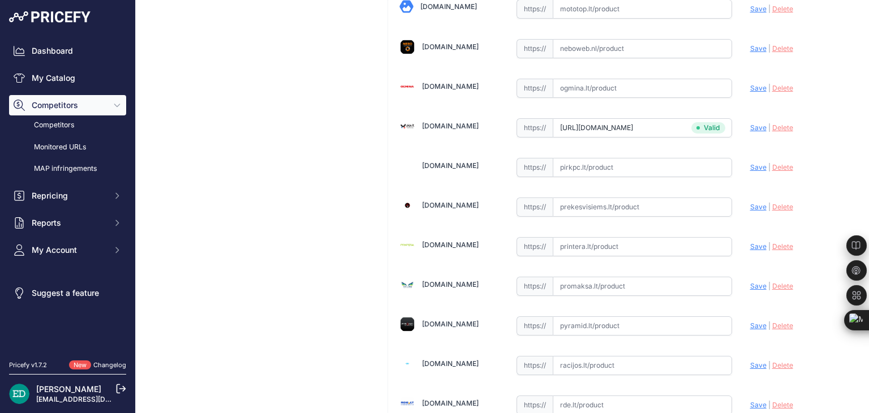
click at [590, 79] on input "text" at bounding box center [642, 88] width 179 height 19
paste input "https://www.ogmina.lt/lt/dome-kamera-reolink-w437-4k-ultra-hd-8-mp?utm_source=k…"
click at [750, 84] on span "Save" at bounding box center [758, 88] width 16 height 8
type input "https://www.ogmina.lt/lt/dome-kamera-reolink-w437-4k-ultra-hd-8-mp?prirule_jdsn…"
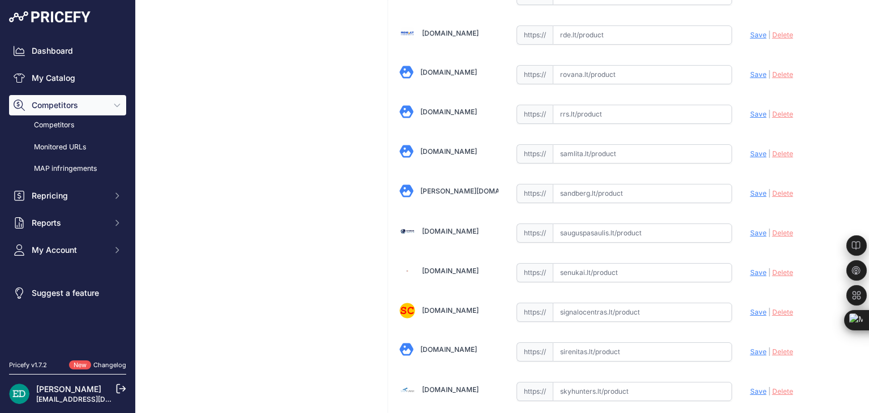
scroll to position [3047, 0]
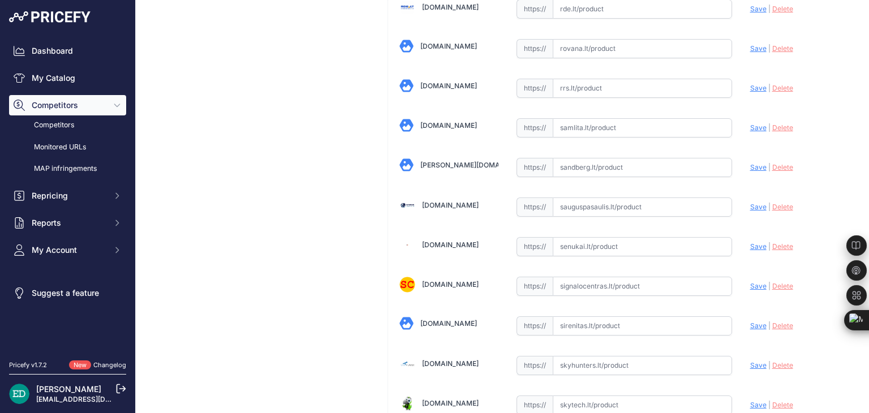
click at [567, 237] on input "text" at bounding box center [642, 246] width 179 height 19
paste input "https://www.senukai.lt/p/kupoline-kamera-reolink-w437/zdc9?utm_medium=referral&…"
click at [750, 242] on span "Save" at bounding box center [758, 246] width 16 height 8
type input "https://www.senukai.lt/p/kupoline-kamera-reolink-w437/zdc9?prirule_jdsnikfkfjsd…"
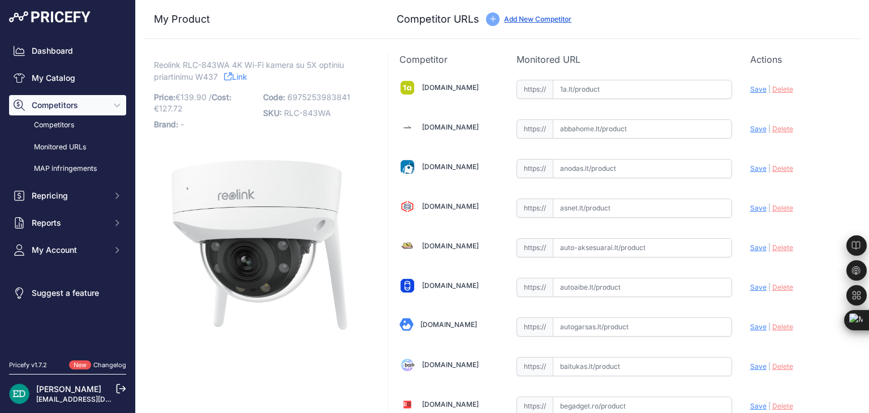
click at [575, 91] on input "text" at bounding box center [642, 89] width 179 height 19
paste input "https://www.1a.lt/p/kupoline-kamera-reolink-w437/tp1a?utm_medium=referral&utm_s…"
click at [750, 90] on span "Save" at bounding box center [758, 89] width 16 height 8
type input "https://www.1a.lt/p/kupoline-kamera-reolink-w437/tp1a?prirule_jdsnikfkfjsd=8834"
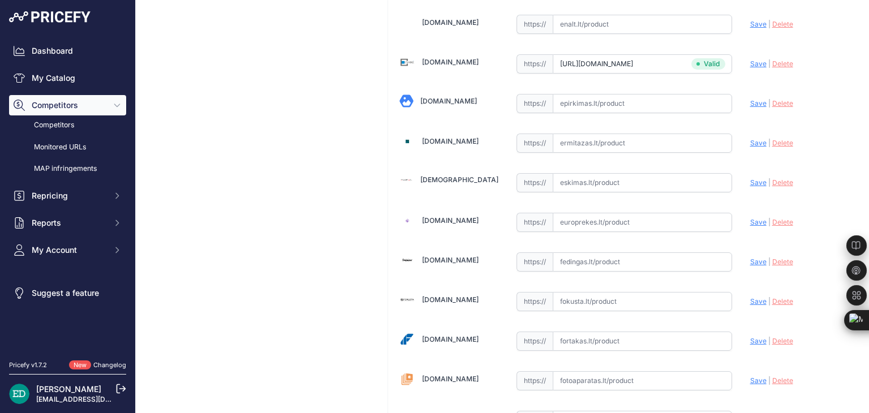
scroll to position [1049, 0]
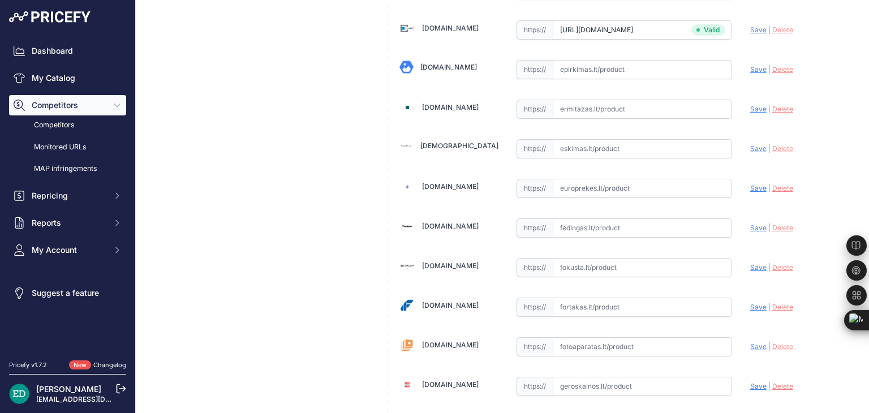
click at [588, 298] on input "text" at bounding box center [642, 307] width 179 height 19
paste input "https://fortakas.lt/preke/960963-reolink-4k-ultra-hd-ik10-vandal-proof-camera-w…"
click at [751, 303] on span "Save" at bounding box center [758, 307] width 16 height 8
type input "https://fortakas.lt/preke/960963-reolink-4k-ultra-hd-ik10-vandal-proof-camera-w…"
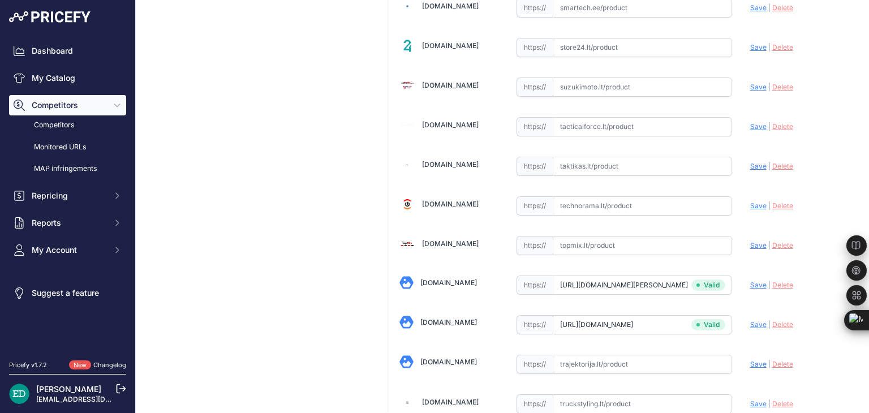
scroll to position [3503, 0]
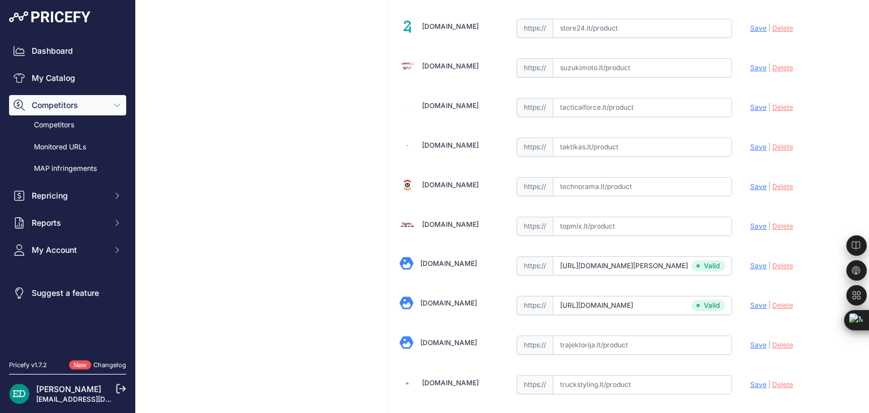
click at [571, 335] on input "text" at bounding box center [642, 344] width 179 height 19
paste input "https://www.trajektorija.lt/ip-kameros/302886-reolink-kamera-wandaloodporna-4k-…"
click at [750, 341] on span "Save" at bounding box center [758, 345] width 16 height 8
type input "https://www.trajektorija.lt/ip-kameros/302886-reolink-kamera-wandaloodporna-4k-…"
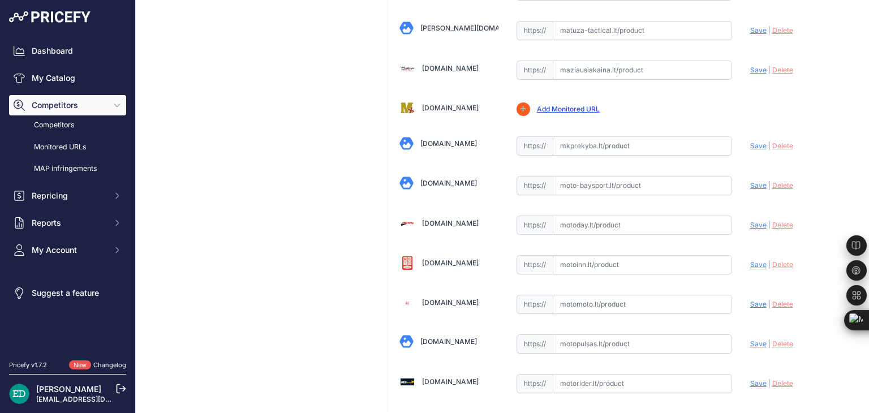
scroll to position [2142, 0]
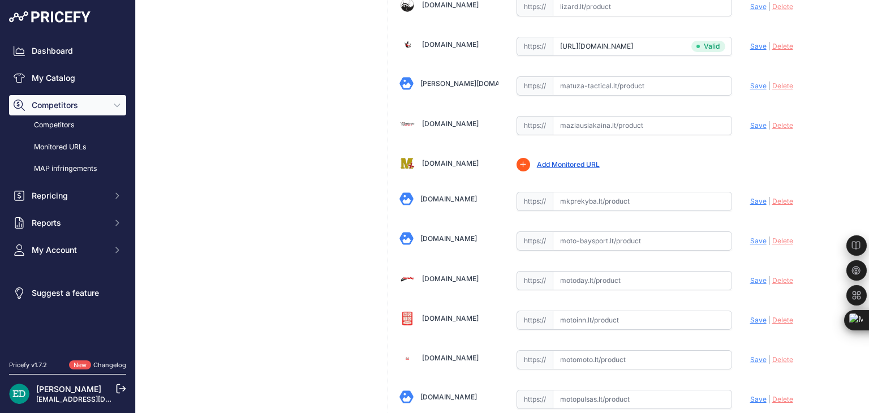
click at [596, 116] on input "text" at bounding box center [642, 125] width 179 height 19
paste input "https://maziausiakaina.lt/ip-kameros/36227-reolink-4k-ultra-hd-ik10-vandal-proo…"
click at [751, 121] on span "Save" at bounding box center [758, 125] width 16 height 8
type input "https://maziausiakaina.lt/ip-kameros/36227-reolink-4k-ultra-hd-ik10-vandal-proo…"
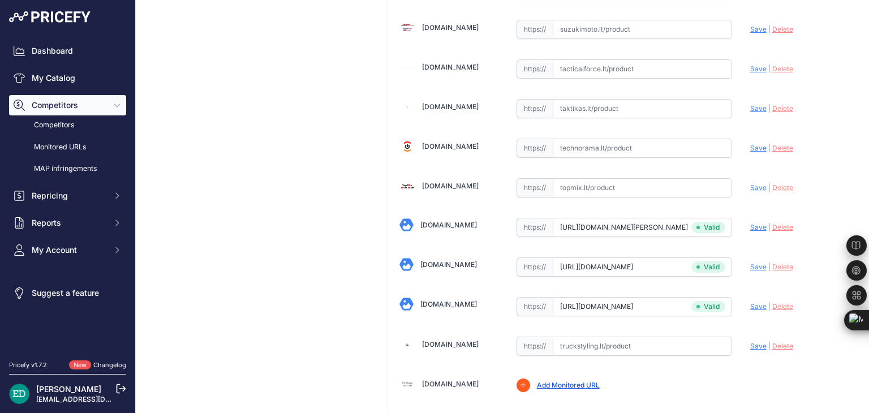
scroll to position [3895, 0]
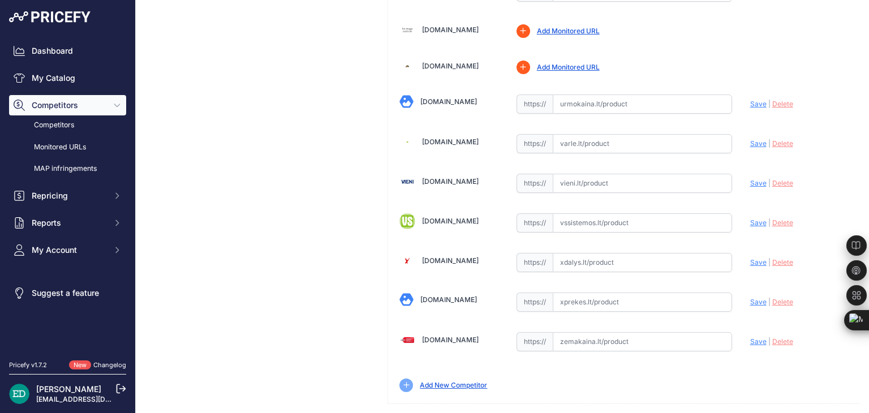
click at [597, 332] on input "text" at bounding box center [642, 341] width 179 height 19
paste input "https://www.zemakaina.lt/reolink-kamera-wandaloodporna-4k-ultra-hd-ik10-w437-ko…"
click at [750, 337] on span "Save" at bounding box center [758, 341] width 16 height 8
type input "https://www.zemakaina.lt/reolink-kamera-wandaloodporna-4k-ultra-hd-ik10-w437-ko…"
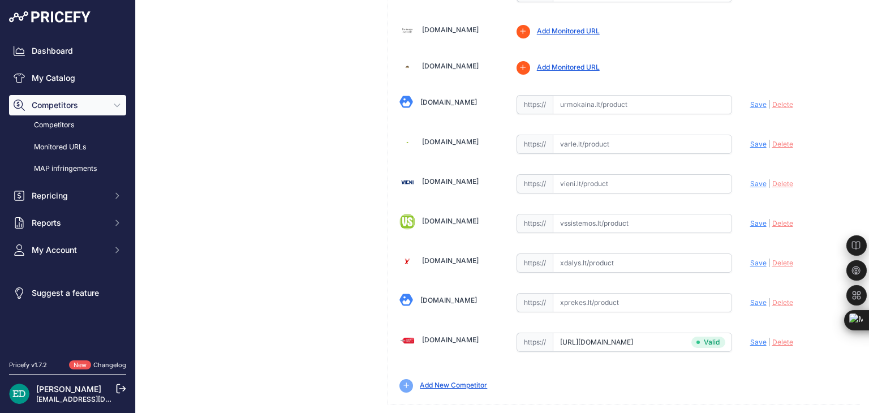
scroll to position [3895, 0]
drag, startPoint x: 833, startPoint y: 199, endPoint x: 829, endPoint y: 192, distance: 7.4
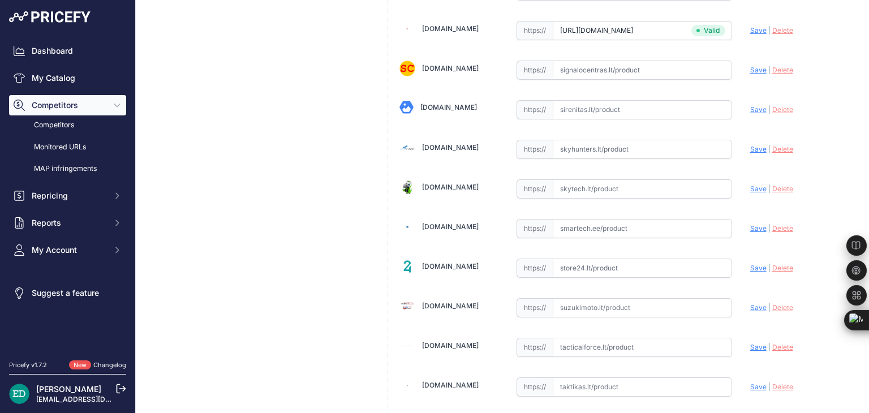
scroll to position [3266, 0]
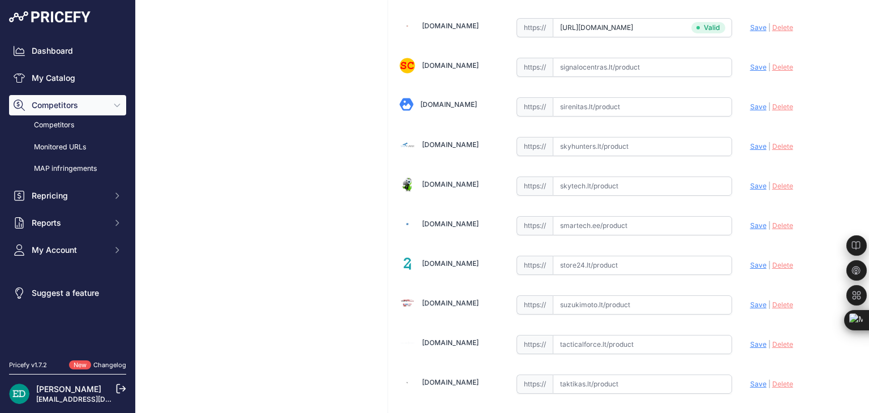
click at [613, 176] on input "text" at bounding box center [642, 185] width 179 height 19
paste input "https://www.smartech.ee/lt/products/photo-equipment-and-surveillance-cameras/se…"
drag, startPoint x: 611, startPoint y: 165, endPoint x: 451, endPoint y: 171, distance: 159.7
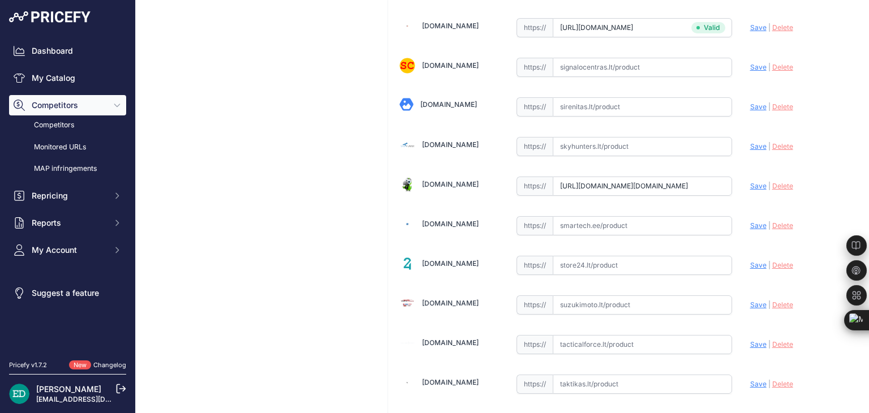
click at [680, 176] on input "https://www.smartech.ee/lt/products/photo-equipment-and-surveillance-cameras/se…" at bounding box center [642, 185] width 179 height 19
type input "www.smartech.ee/lt/products/photo-equipment-and-surveillance-cameras/security-s…"
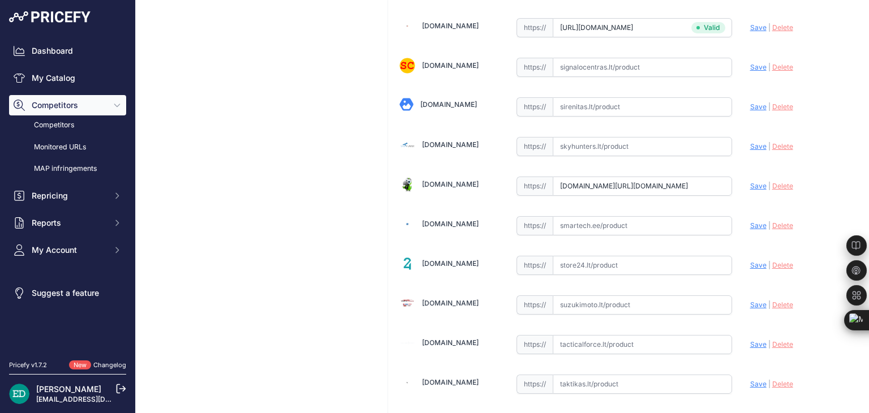
drag, startPoint x: 680, startPoint y: 165, endPoint x: 794, endPoint y: 167, distance: 113.7
click at [793, 174] on div "Update Profile Save | Delete Analyzing" at bounding box center [799, 183] width 98 height 18
click at [658, 176] on input "www.smartech.ee/lt/products/photo-equipment-and-surveillance-cameras/security-s…" at bounding box center [642, 185] width 179 height 19
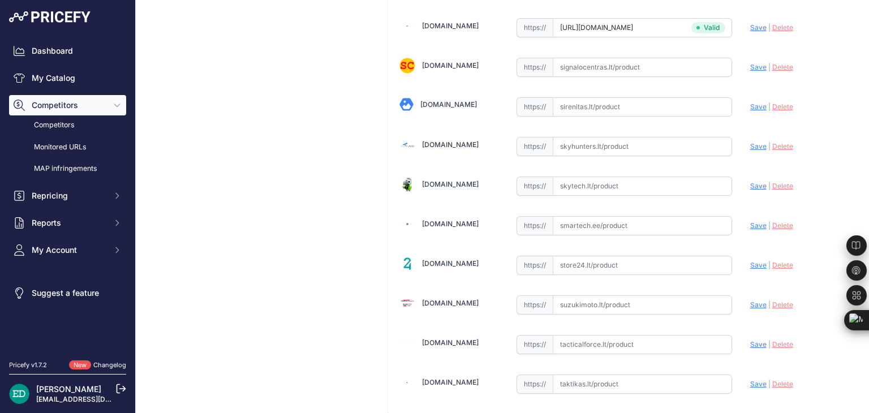
click at [639, 216] on input "text" at bounding box center [642, 225] width 179 height 19
paste input "https://www.smartech.ee/lt/products/photo-equipment-and-surveillance-cameras/se…"
click at [750, 221] on span "Save" at bounding box center [758, 225] width 16 height 8
type input "https://www.smartech.ee/lt/products/photo-equipment-and-surveillance-cameras/se…"
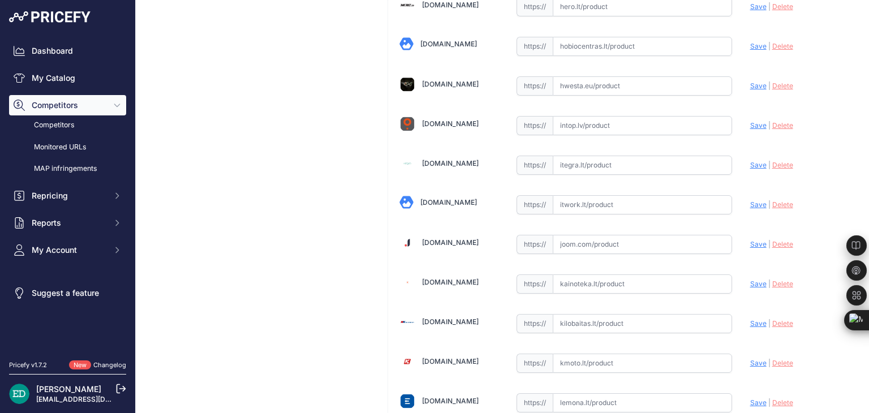
scroll to position [1681, 0]
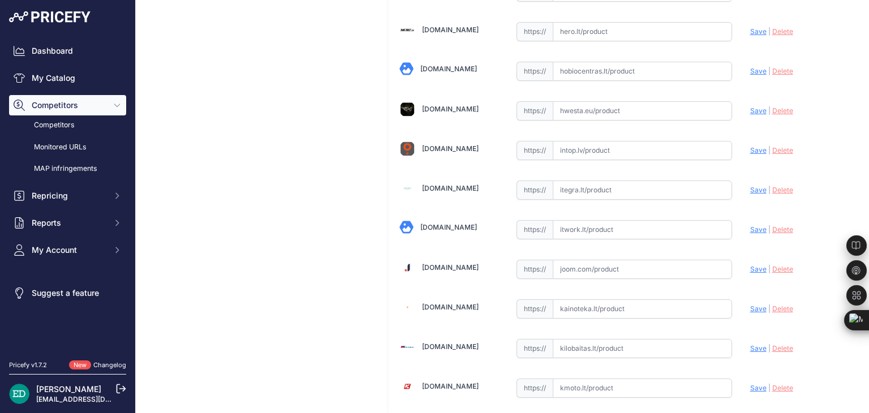
click at [627, 220] on input "text" at bounding box center [642, 229] width 179 height 19
paste input "https://www.itwork.lt/index.php?route=product/product&product_id=1255236&utm_so…"
click at [750, 225] on span "Save" at bounding box center [758, 229] width 16 height 8
type input "https://www.itwork.lt/index.php?route=product%2Fproduct&product_id=1255236&prir…"
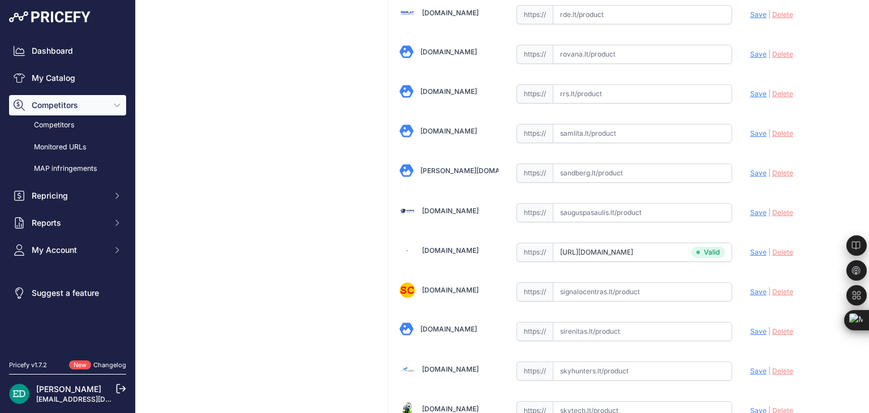
scroll to position [3048, 0]
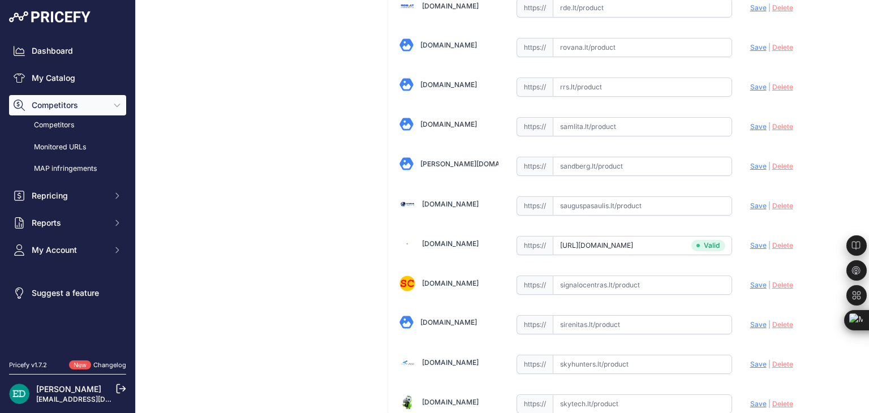
click at [598, 394] on input "text" at bounding box center [642, 403] width 179 height 19
paste input "https://www.skytech.lt/wc843wad4k01-reolink-ultra-ik10-vandalproof-camera-w437-…"
click at [750, 399] on span "Save" at bounding box center [758, 403] width 16 height 8
type input "https://www.skytech.lt/wc843wad4k01-reolink-ultra-ik10-vandalproof-camera-w437-…"
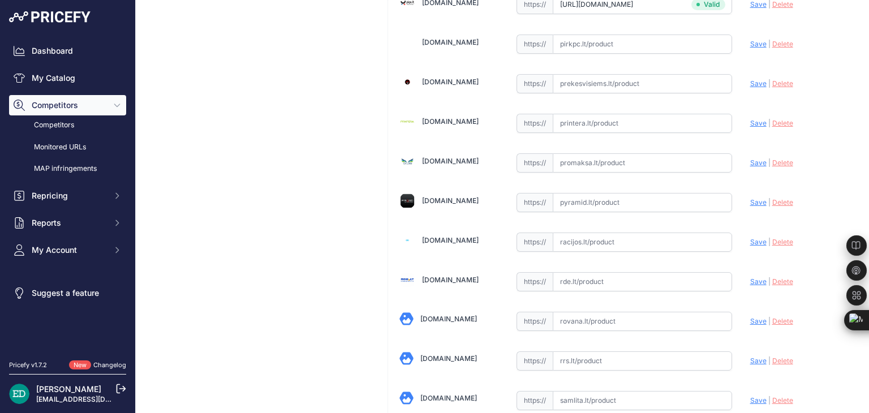
scroll to position [2708, 0]
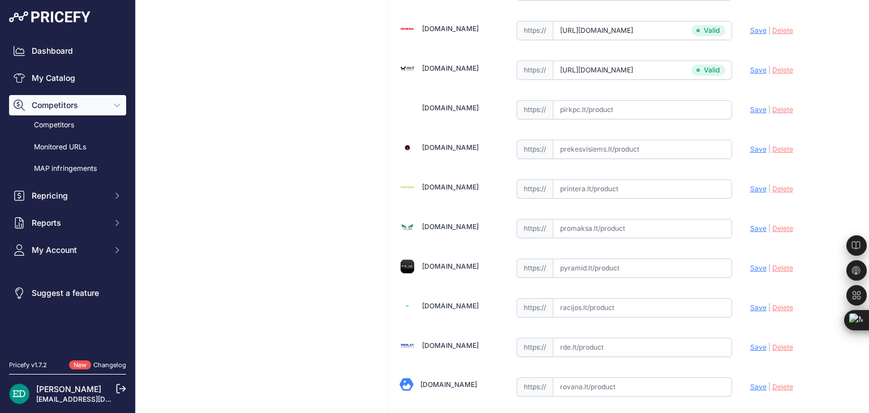
click at [621, 100] on input "text" at bounding box center [642, 109] width 179 height 19
paste input "https://www.pirkpc.lt/apsaugos-kameros/76602-427363-reolink-4k-ultra-hd-ik10-va…"
click at [750, 105] on span "Save" at bounding box center [758, 109] width 16 height 8
type input "https://www.pirkpc.lt/apsaugos-kameros/76602-427363-reolink-4k-ultra-hd-ik10-va…"
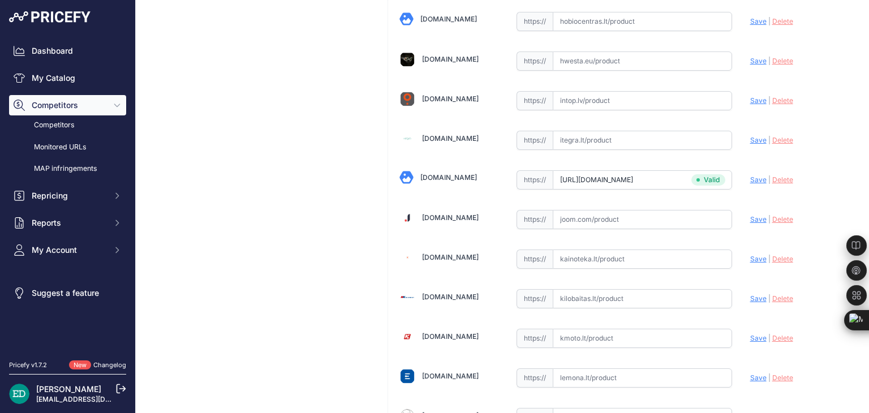
scroll to position [1718, 0]
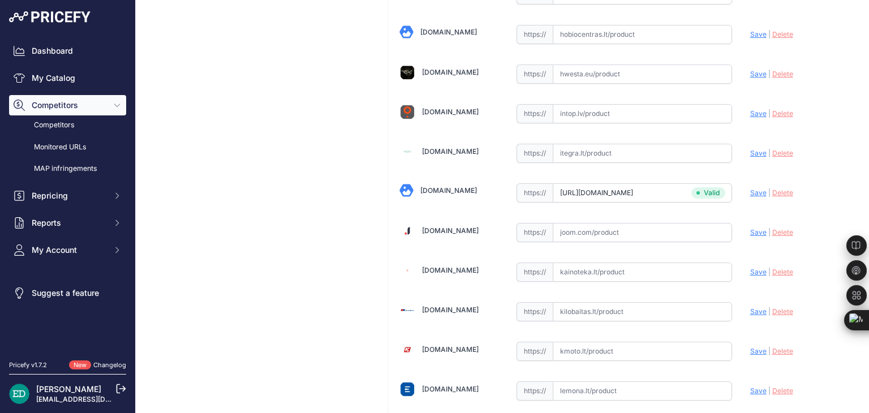
click at [588, 302] on input "text" at bounding box center [642, 311] width 179 height 19
paste input "https://www.kilobaitas.lt/tinklo_gsm_gps_iranga/saugos_sistemos/vaizdo_stebejim…"
click at [750, 307] on span "Save" at bounding box center [758, 311] width 16 height 8
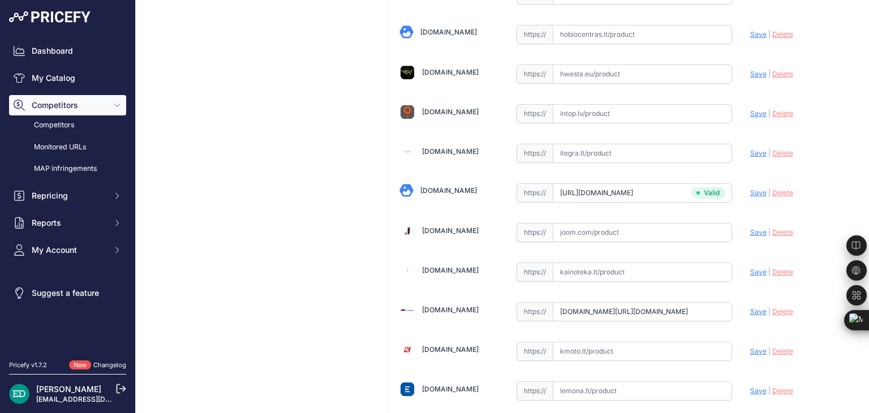
scroll to position [0, 0]
type input "https://www.kilobaitas.lt/tinklo_gsm_gps_iranga/saugos_sistemos/vaizdo_stebejim…"
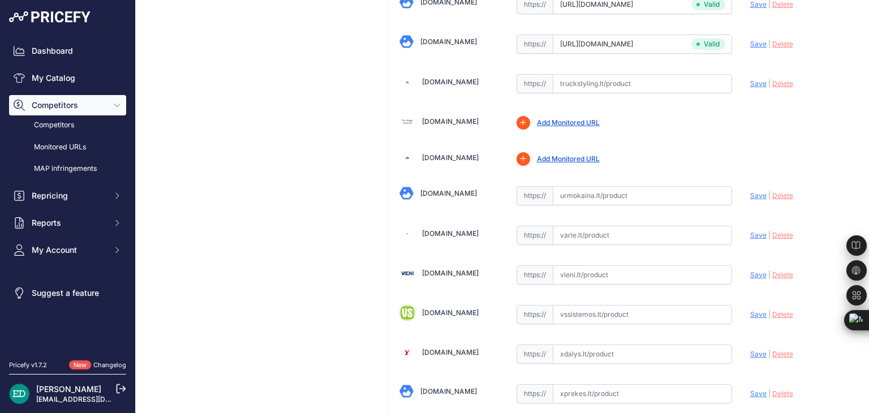
scroll to position [3811, 0]
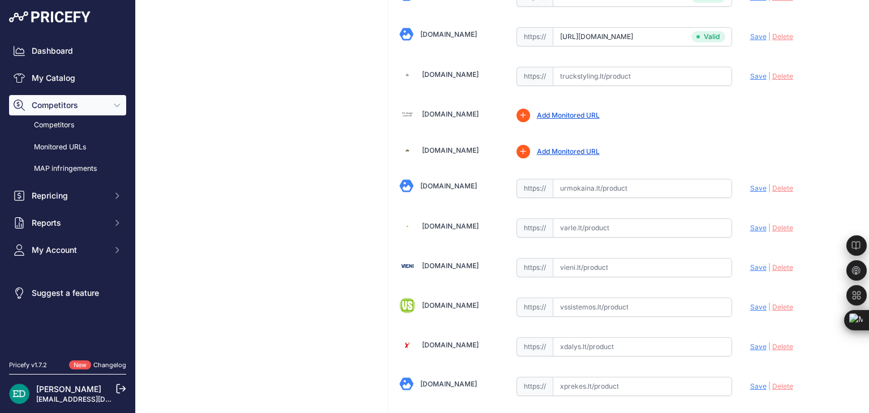
click at [574, 258] on input "text" at bounding box center [642, 267] width 179 height 19
paste input "https://vieni.lt/lt/ip-kameros/148974-reolink-4k-ultra-hd-ik10-vandal-proof-cam…"
click at [751, 263] on span "Save" at bounding box center [758, 267] width 16 height 8
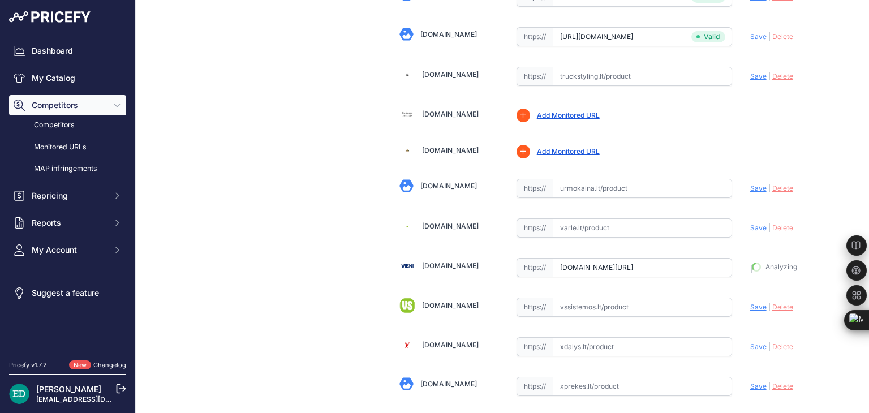
type input "https://vieni.lt/lt/ip-kameros/148974-reolink-4k-ultra-hd-ik10-vandal-proof-cam…"
click at [579, 218] on input "text" at bounding box center [642, 227] width 179 height 19
paste input "https://www.varle.lt/tinklo-kameros-priedai-monitoringas/ismani-vandalams-atspa…"
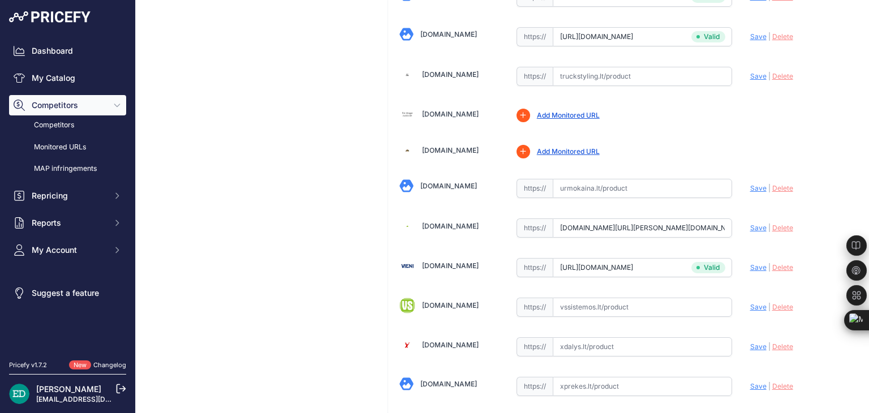
click at [750, 223] on span "Save" at bounding box center [758, 227] width 16 height 8
type input "https://www.varle.lt/tinklo-kameros-priedai-monitoringas/ismani-vandalams-atspa…"
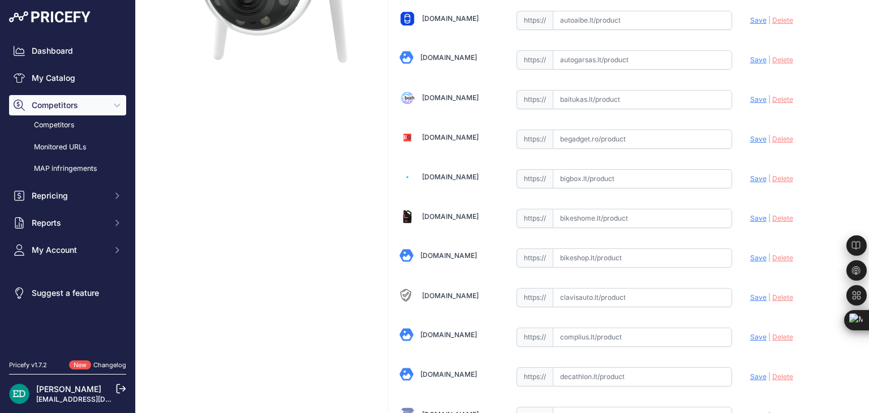
scroll to position [313, 0]
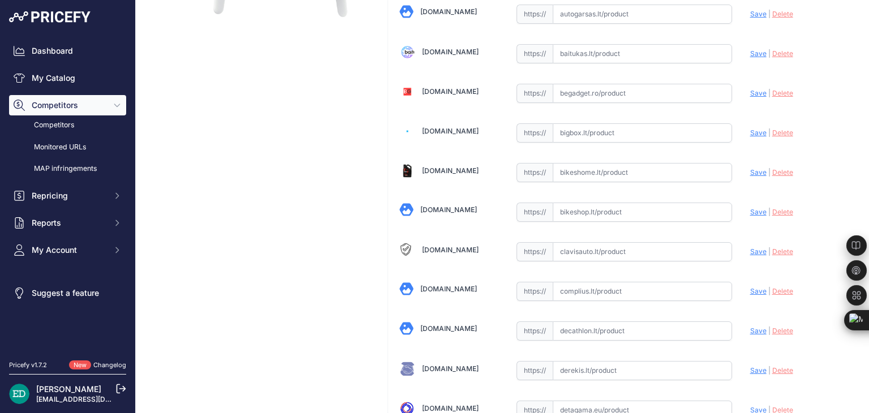
click at [582, 286] on input "text" at bounding box center [642, 291] width 179 height 19
paste input "https://complius.lt/wc843wad4k01-reolink-4k-ultra-hd-ik10-vandal-proof-camera-w…"
click at [750, 290] on span "Save" at bounding box center [758, 291] width 16 height 8
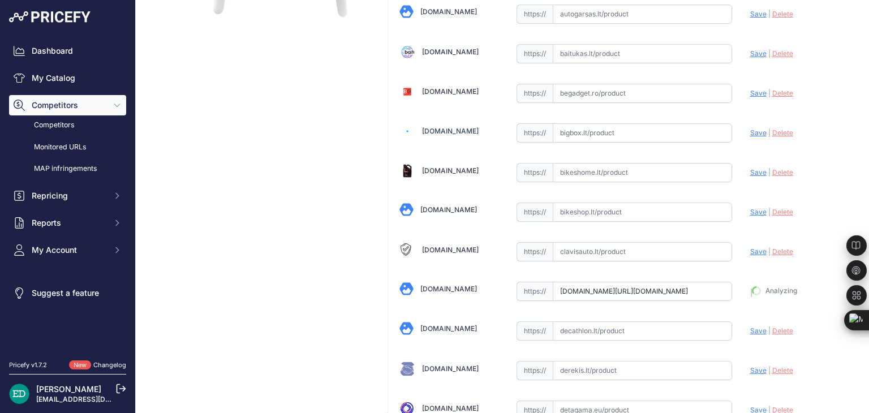
type input "https://complius.lt/wc843wad4k01-reolink-4k-ultra-hd-ik10-vandal-proof-camera-w…"
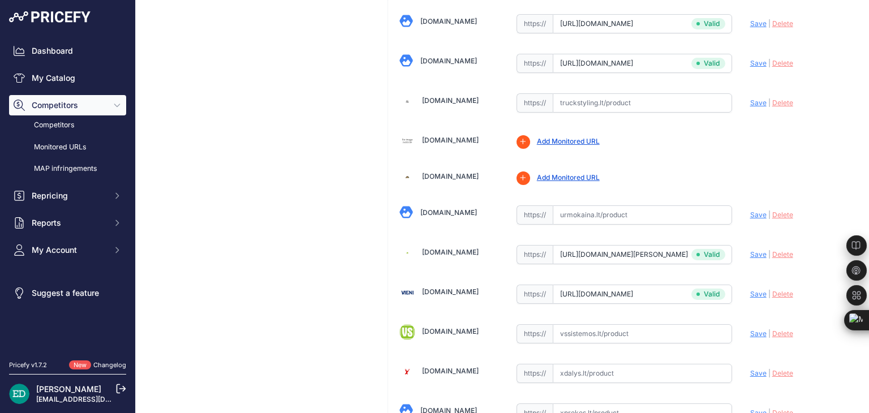
scroll to position [3921, 0]
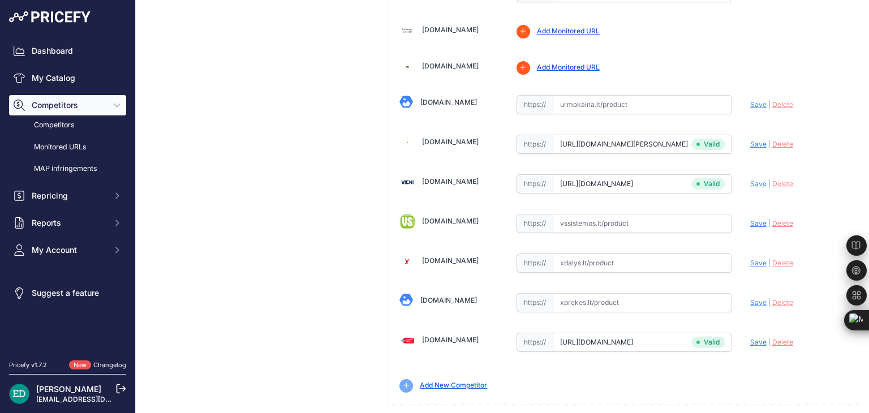
drag, startPoint x: 812, startPoint y: 404, endPoint x: 805, endPoint y: 402, distance: 7.0
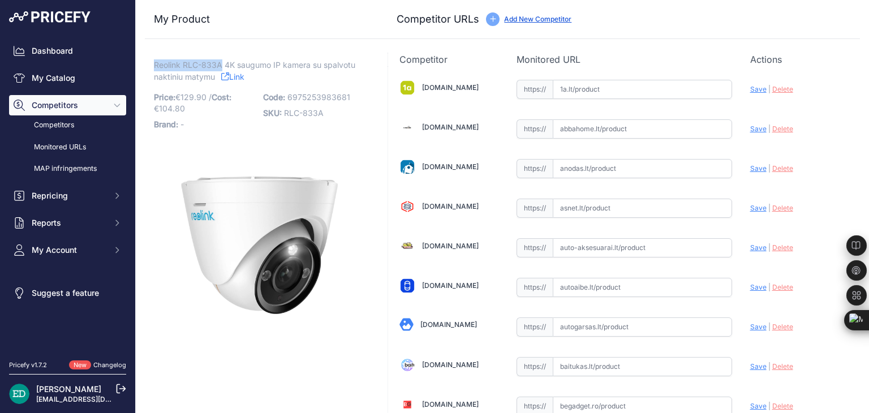
drag, startPoint x: 222, startPoint y: 64, endPoint x: 151, endPoint y: 66, distance: 70.7
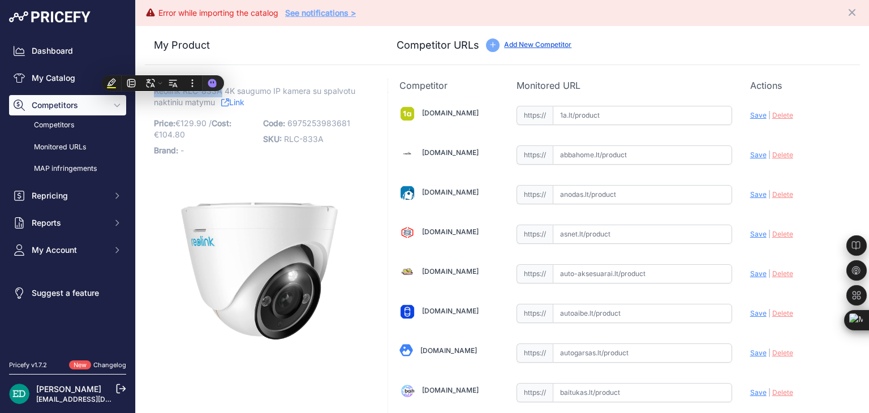
copy span "Reolink RLC-833A"
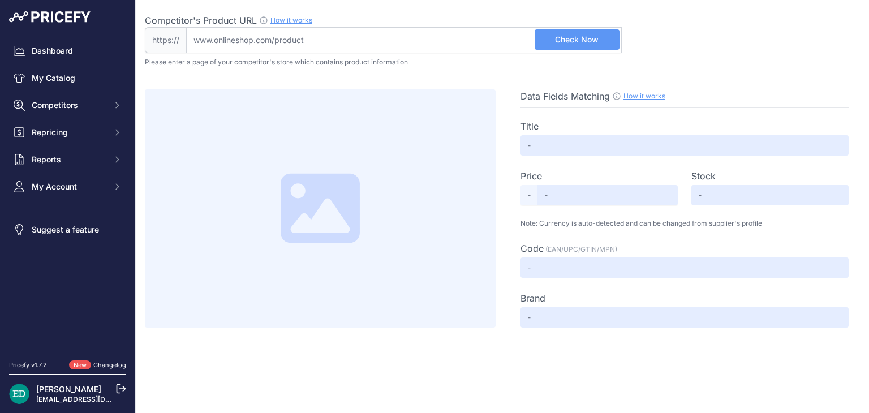
click at [357, 38] on input "Competitor's Product URL How it works In order to create your competitor's extr…" at bounding box center [404, 40] width 436 height 26
paste input "[URL][DOMAIN_NAME][PERSON_NAME][DOMAIN_NAME]"
type input "[DOMAIN_NAME][URL][PERSON_NAME][DOMAIN_NAME]"
click at [566, 31] on button "Check Now" at bounding box center [577, 39] width 85 height 20
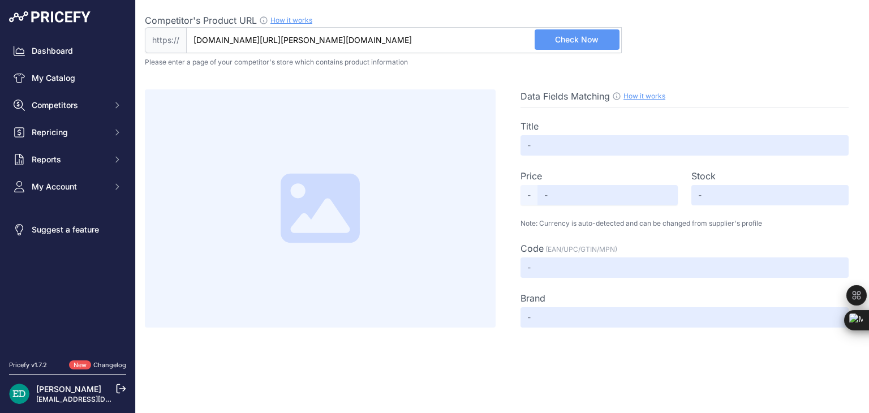
scroll to position [0, 0]
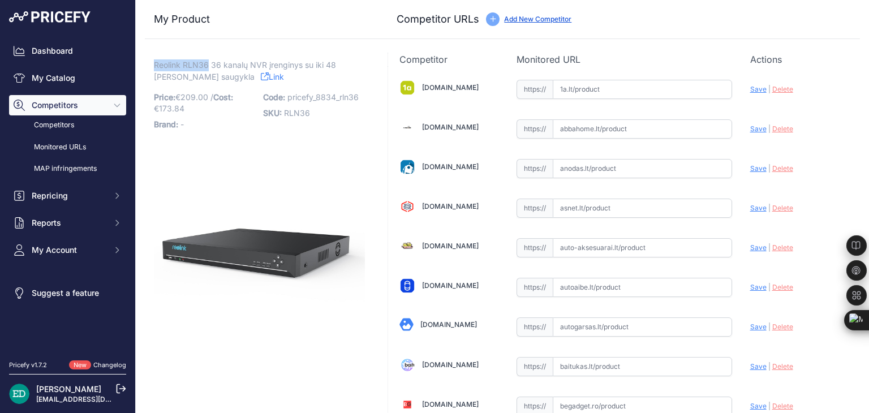
drag, startPoint x: 206, startPoint y: 61, endPoint x: 155, endPoint y: 62, distance: 51.5
click at [155, 62] on span "Reolink RLN36 36 kanalų NVR įrenginys su iki 48 [PERSON_NAME] saugykla" at bounding box center [245, 71] width 182 height 26
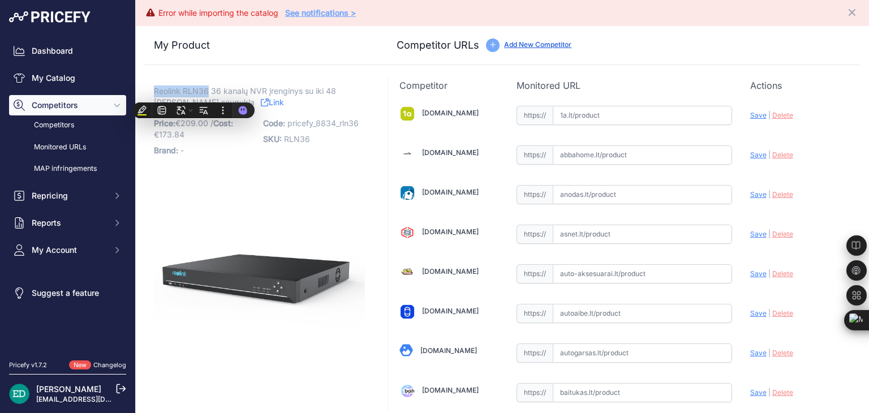
copy span "Reolink RLN36"
